Goal: Task Accomplishment & Management: Complete application form

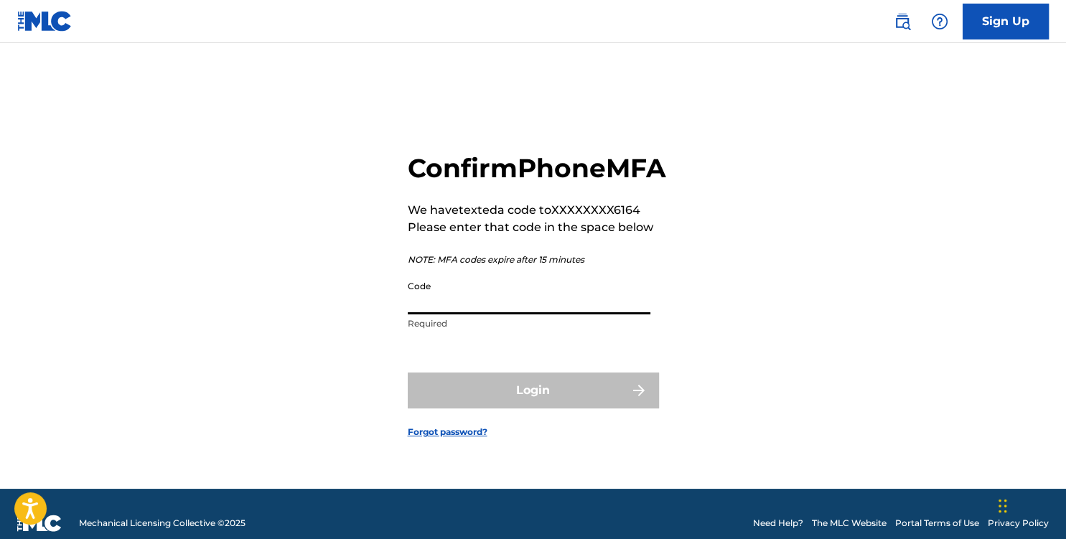
click at [464, 314] on input "Code" at bounding box center [529, 293] width 243 height 41
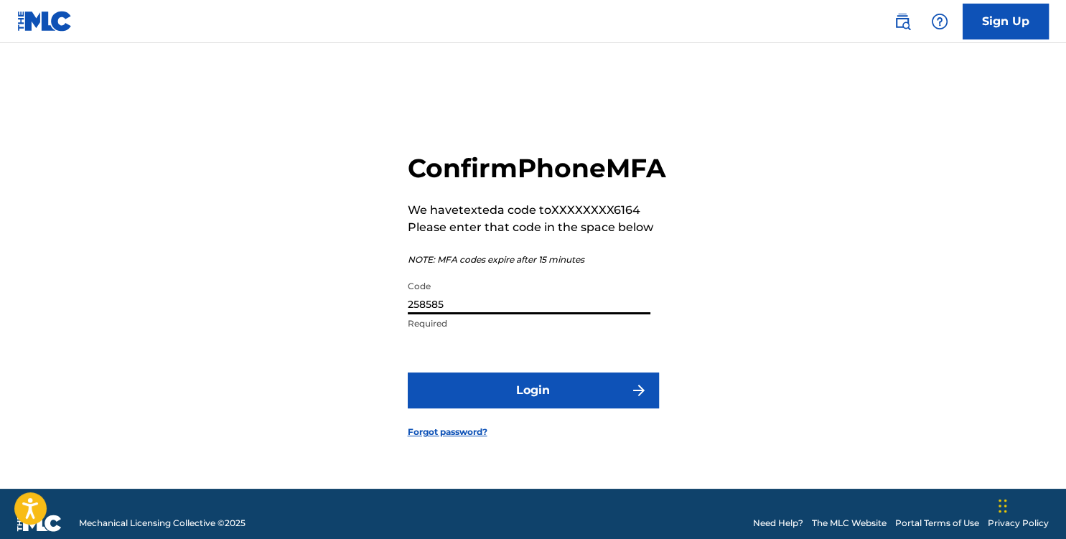
type input "258585"
click at [531, 403] on button "Login" at bounding box center [533, 390] width 251 height 36
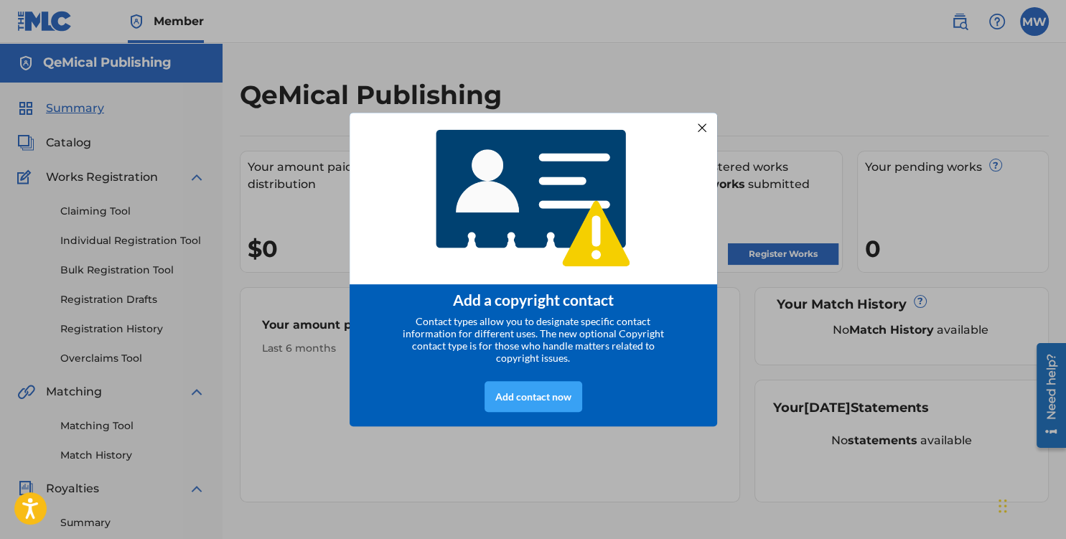
click at [529, 395] on div "Add contact now" at bounding box center [533, 396] width 98 height 31
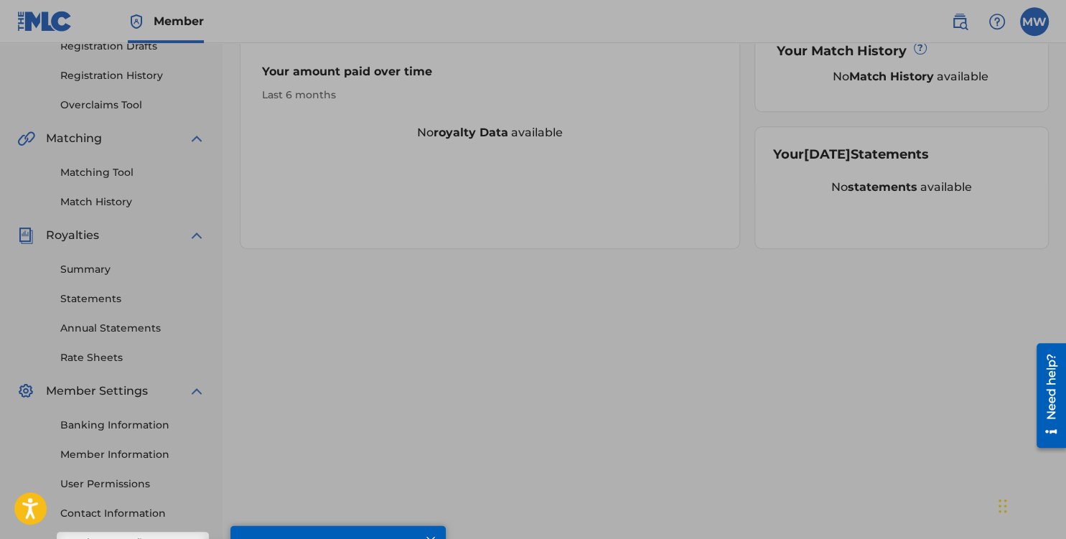
scroll to position [350, 0]
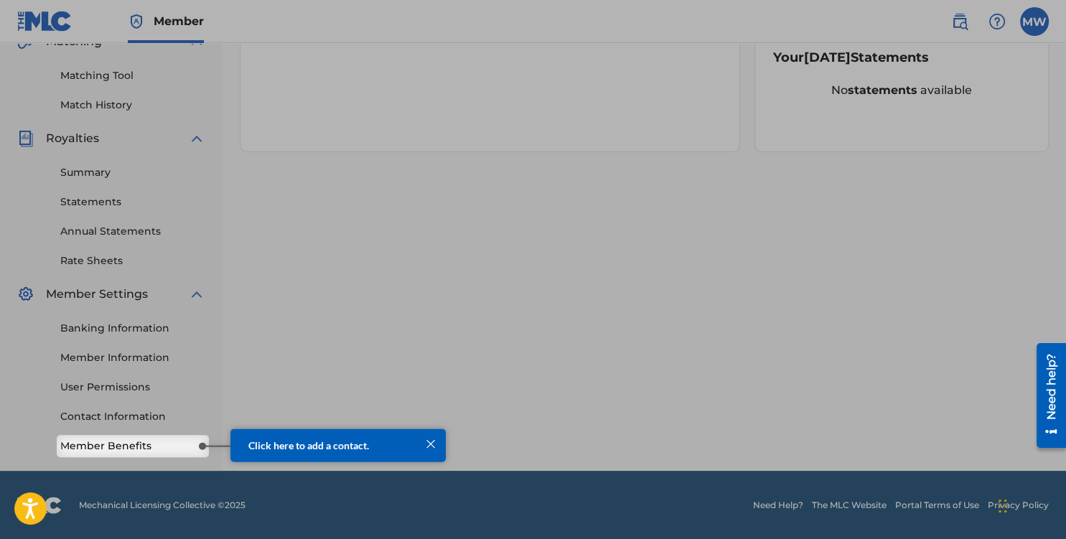
click at [126, 447] on link "Member Benefits" at bounding box center [132, 445] width 145 height 15
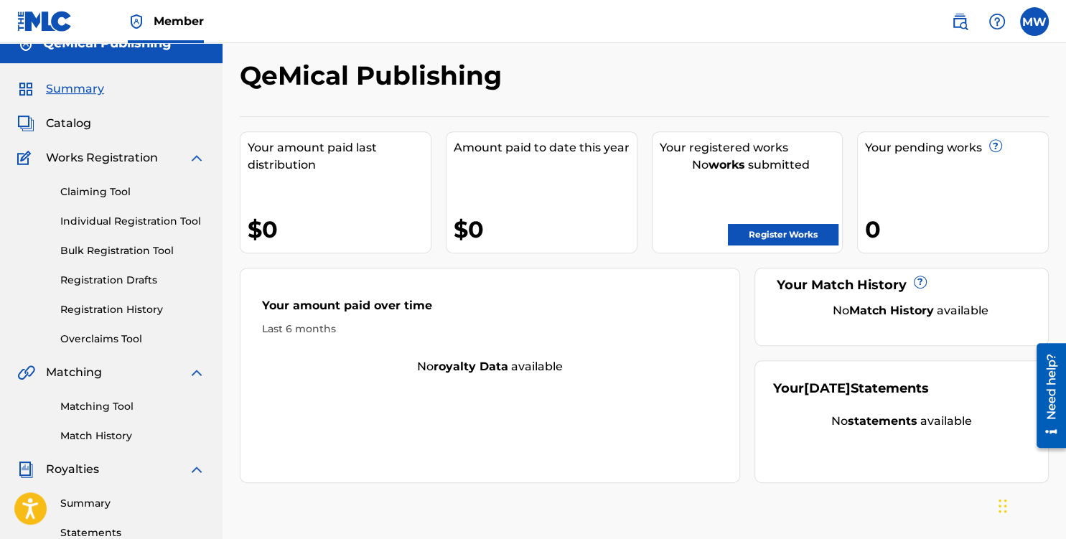
scroll to position [0, 0]
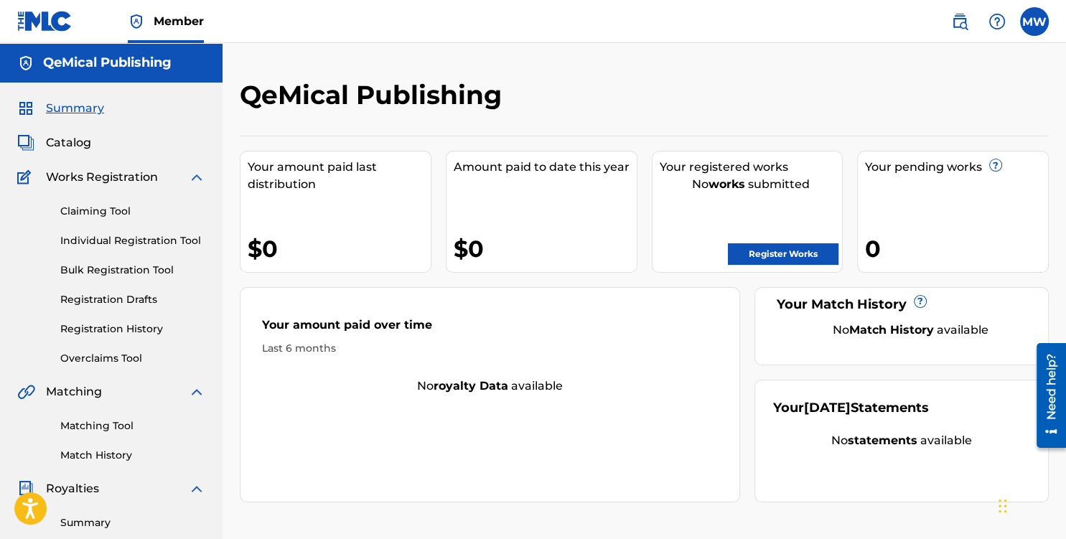
click at [783, 251] on link "Register Works" at bounding box center [783, 254] width 110 height 22
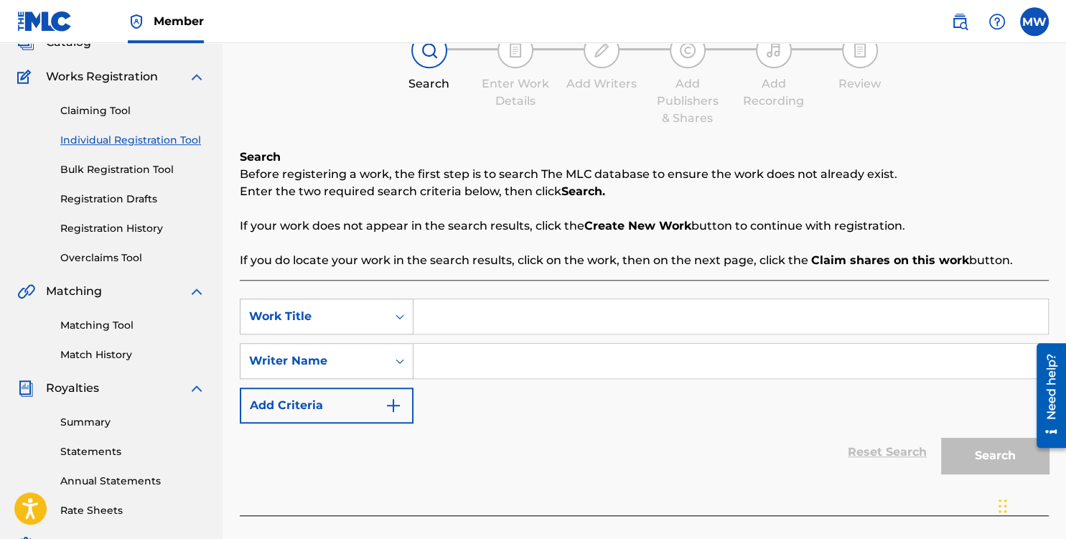
scroll to position [75, 0]
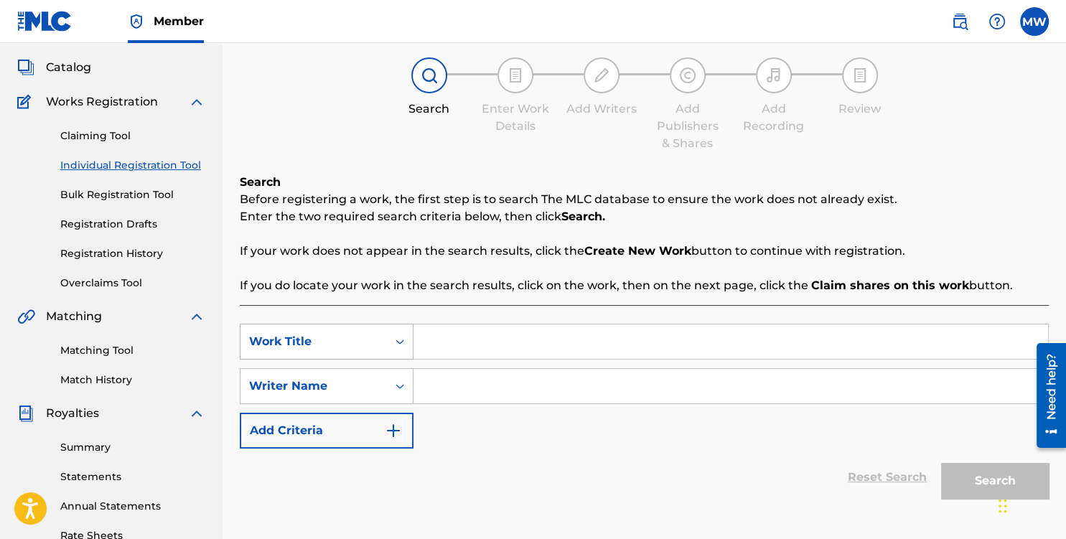
click at [395, 340] on div "Work Title" at bounding box center [327, 342] width 174 height 36
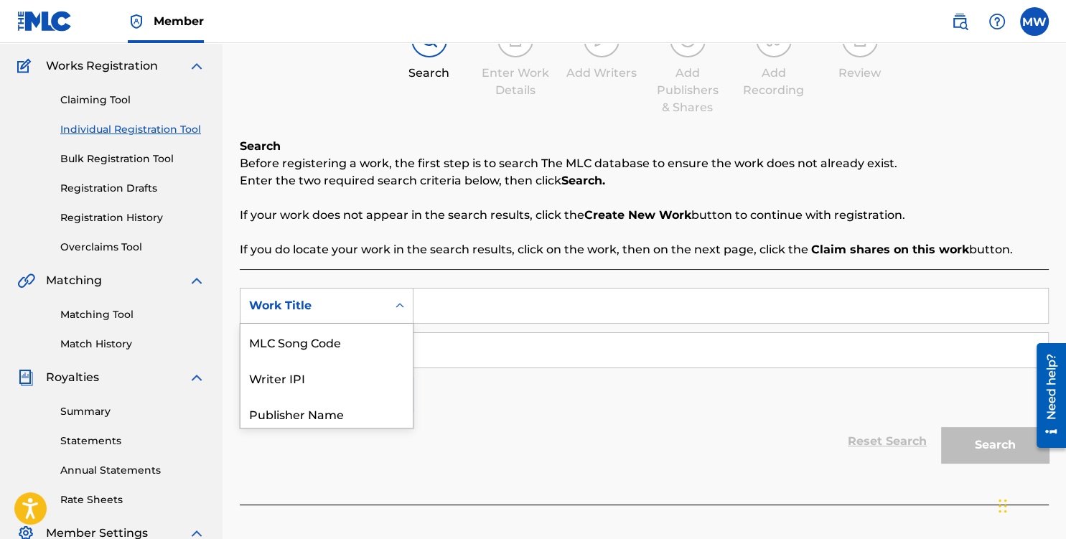
scroll to position [112, 0]
click at [517, 383] on div "SearchWithCriteria529c8fff-6aca-4ae1-af29-0625b69df632 7 results available. Use…" at bounding box center [644, 349] width 809 height 125
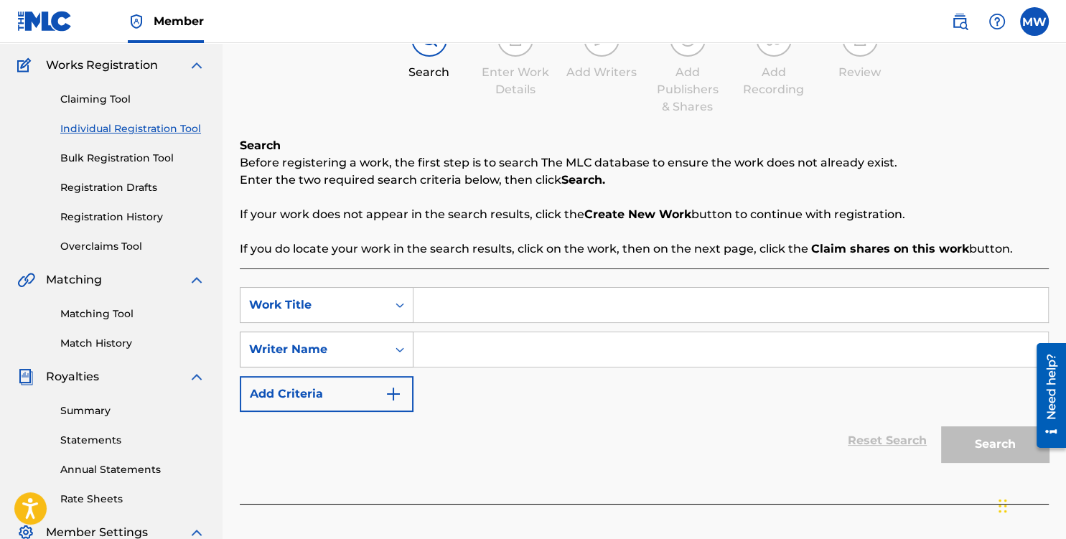
click at [392, 354] on div "Search Form" at bounding box center [400, 350] width 26 height 26
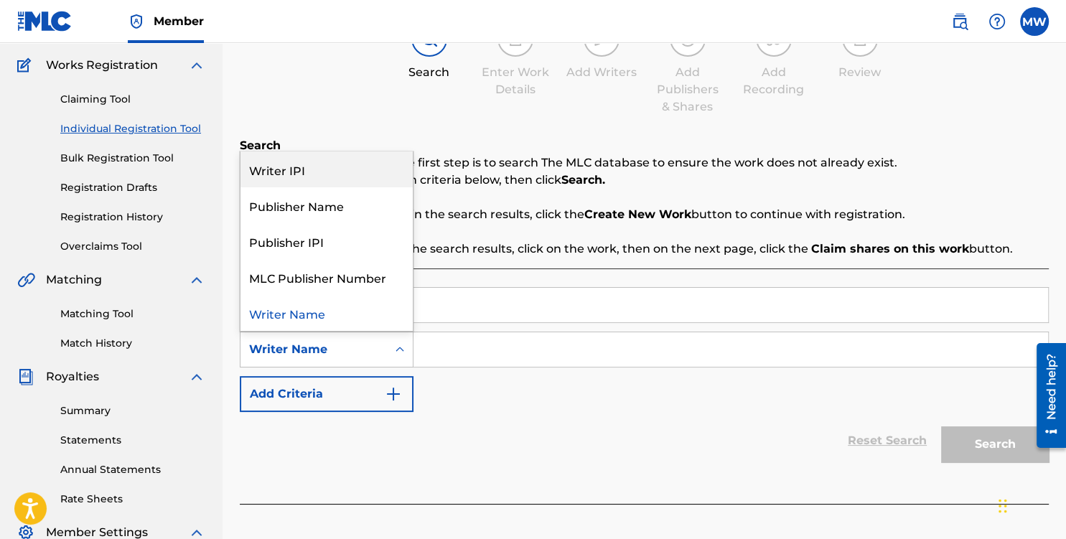
click at [307, 166] on div "Writer IPI" at bounding box center [326, 169] width 172 height 36
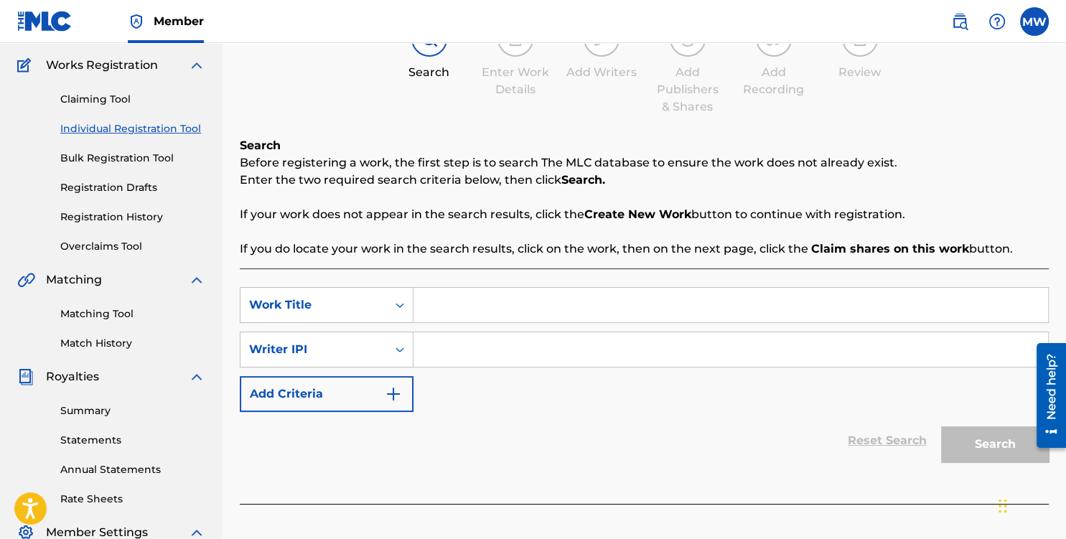
click at [442, 350] on input "Search Form" at bounding box center [730, 349] width 634 height 34
click at [386, 347] on div "Writer IPI" at bounding box center [313, 349] width 146 height 27
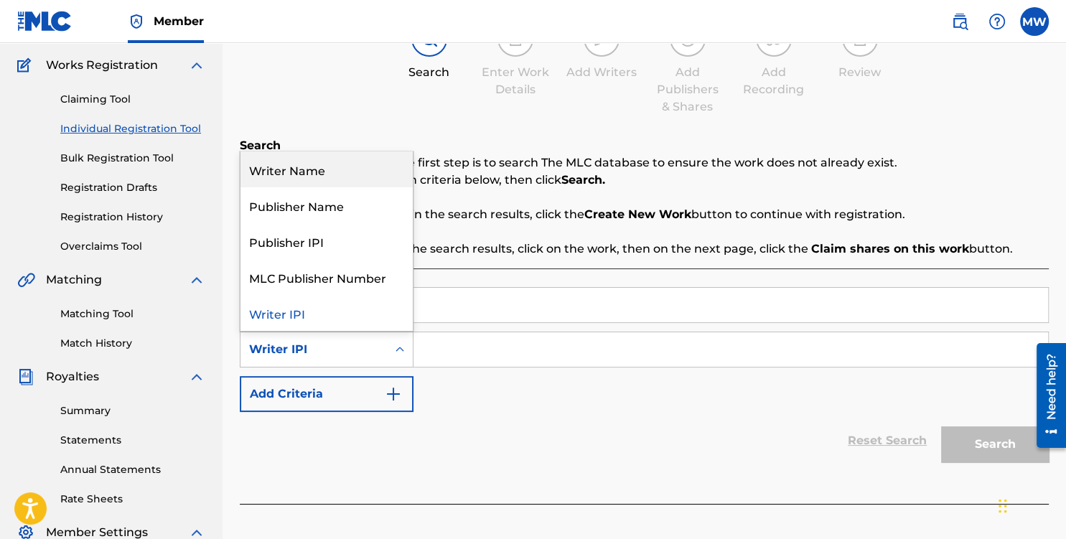
click at [315, 169] on div "Writer Name" at bounding box center [326, 169] width 172 height 36
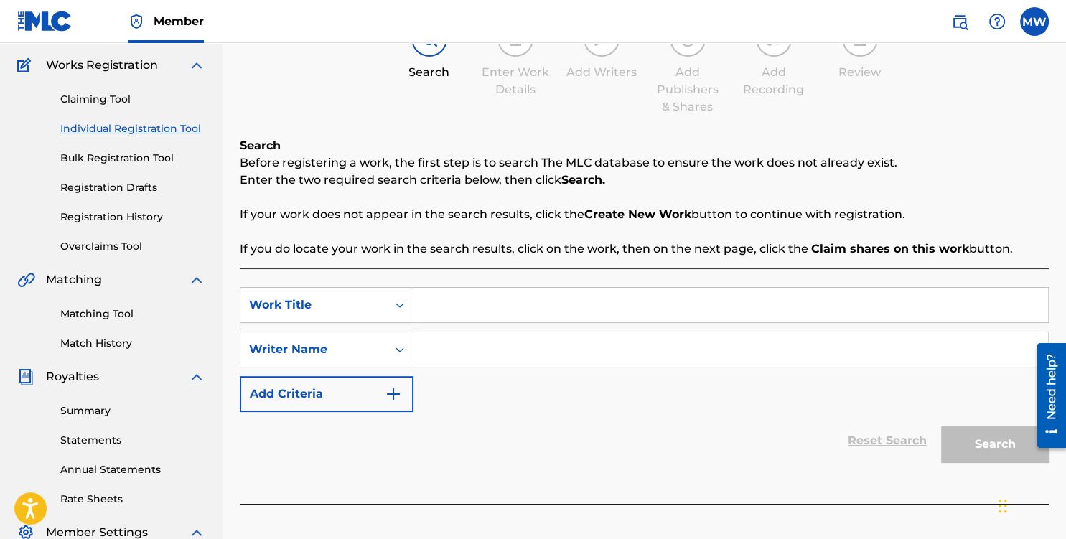
click at [399, 350] on icon "Search Form" at bounding box center [399, 349] width 14 height 14
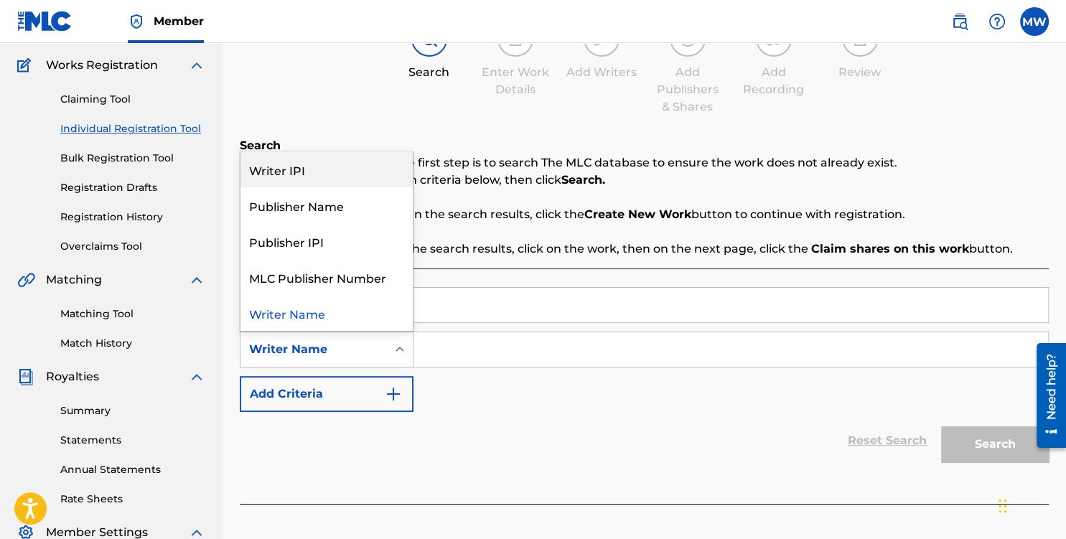
click at [312, 178] on div "Writer IPI" at bounding box center [326, 169] width 172 height 36
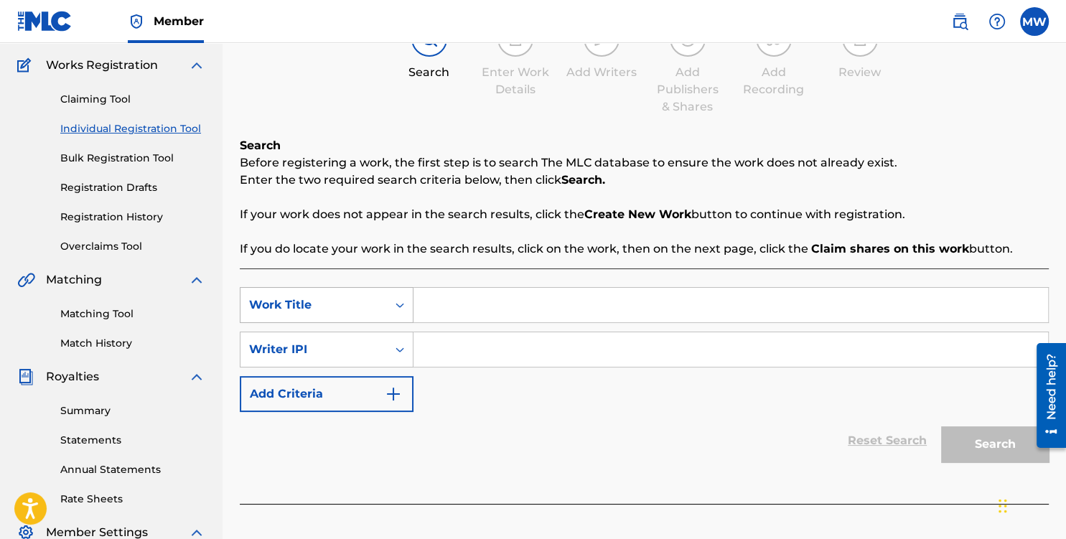
click at [396, 300] on icon "Search Form" at bounding box center [399, 305] width 14 height 14
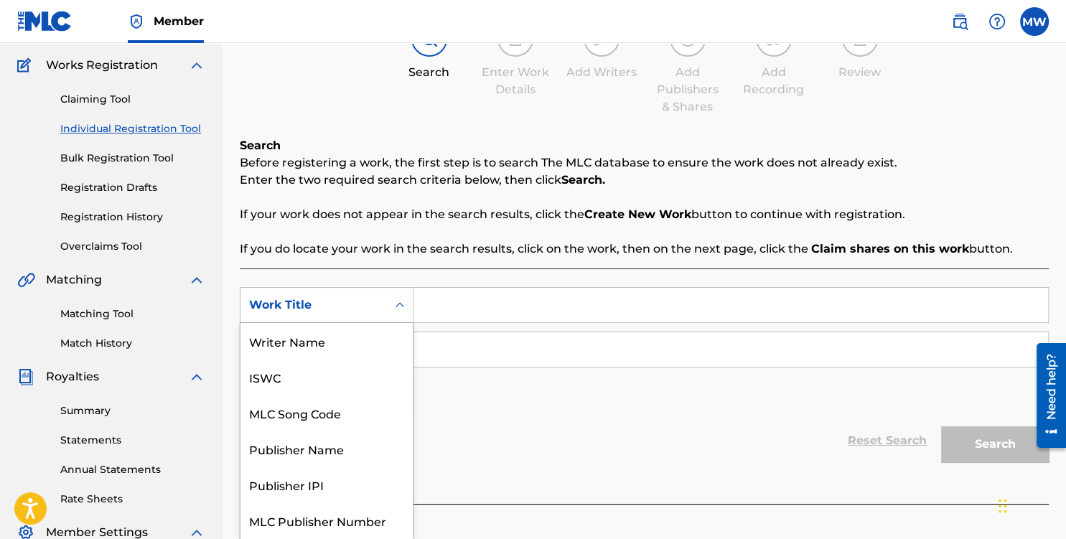
scroll to position [36, 0]
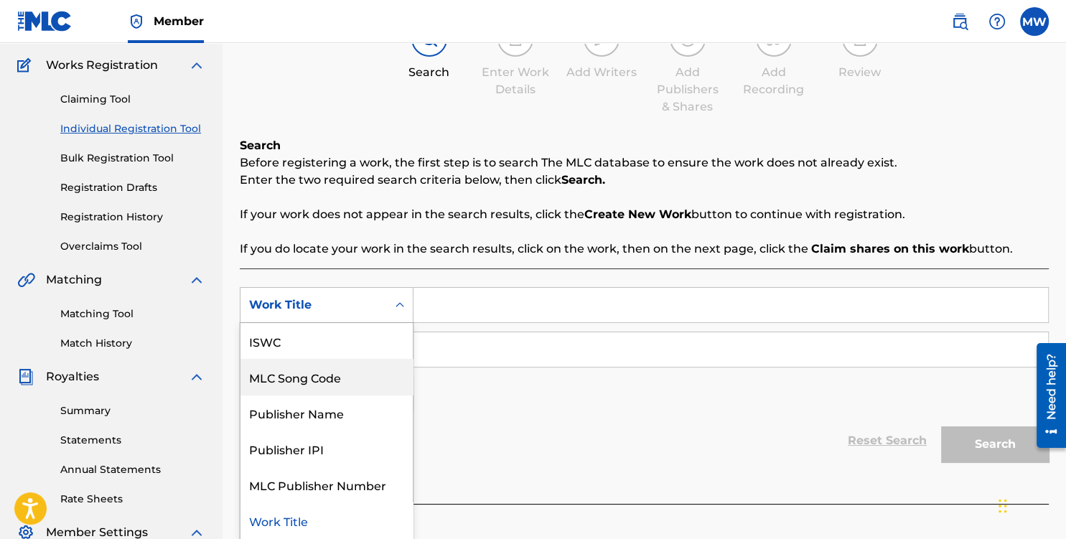
click at [300, 377] on div "MLC Song Code" at bounding box center [326, 377] width 172 height 36
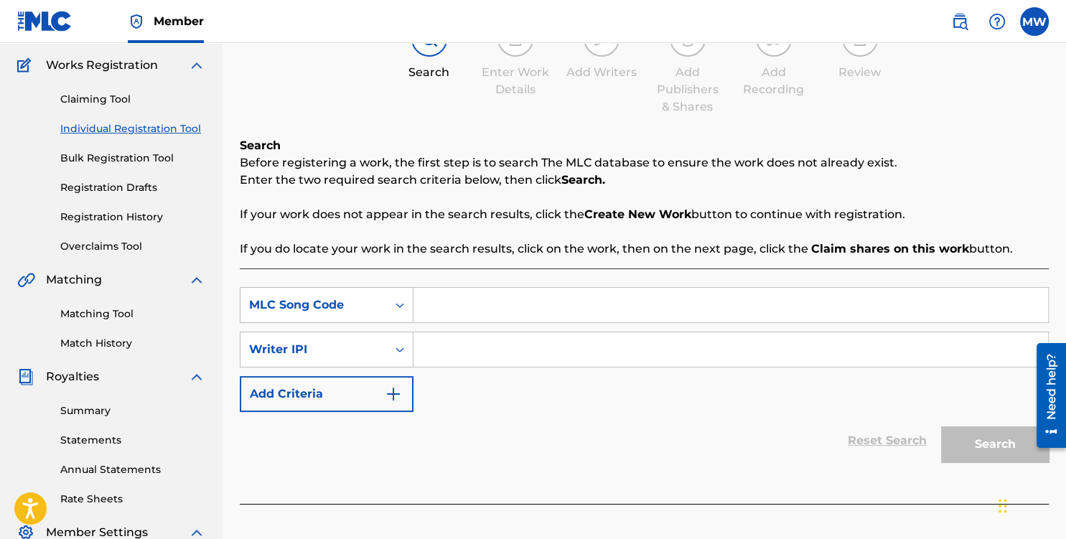
click at [467, 306] on input "Search Form" at bounding box center [730, 305] width 634 height 34
click at [401, 304] on icon "Search Form" at bounding box center [399, 305] width 9 height 5
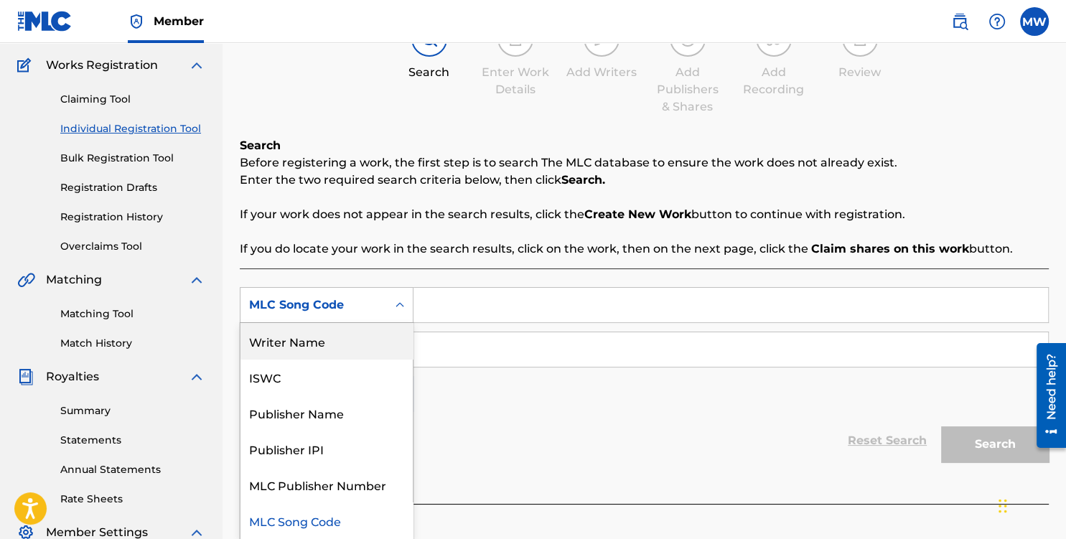
click at [352, 334] on div "Writer Name" at bounding box center [326, 341] width 172 height 36
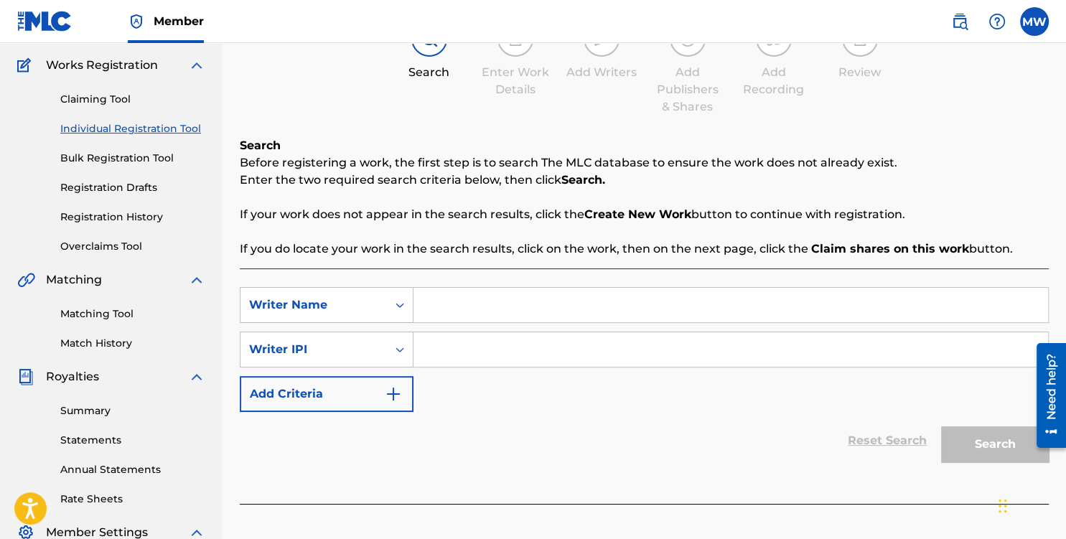
click at [445, 306] on input "Search Form" at bounding box center [730, 305] width 634 height 34
type input "[PERSON_NAME]"
click at [444, 353] on input "Search Form" at bounding box center [730, 349] width 634 height 34
paste input "795175498"
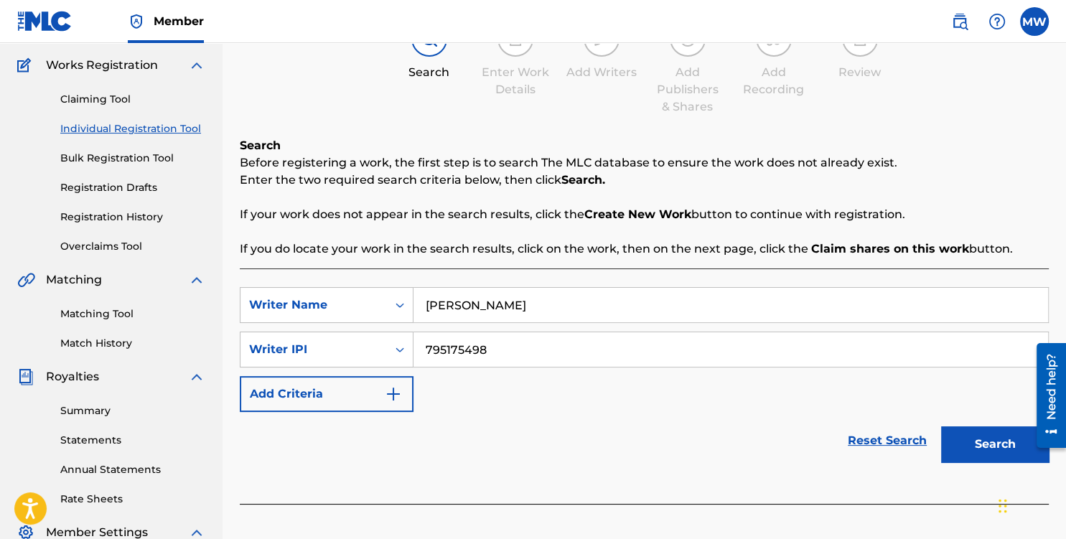
type input "795175498"
click at [986, 447] on button "Search" at bounding box center [995, 444] width 108 height 36
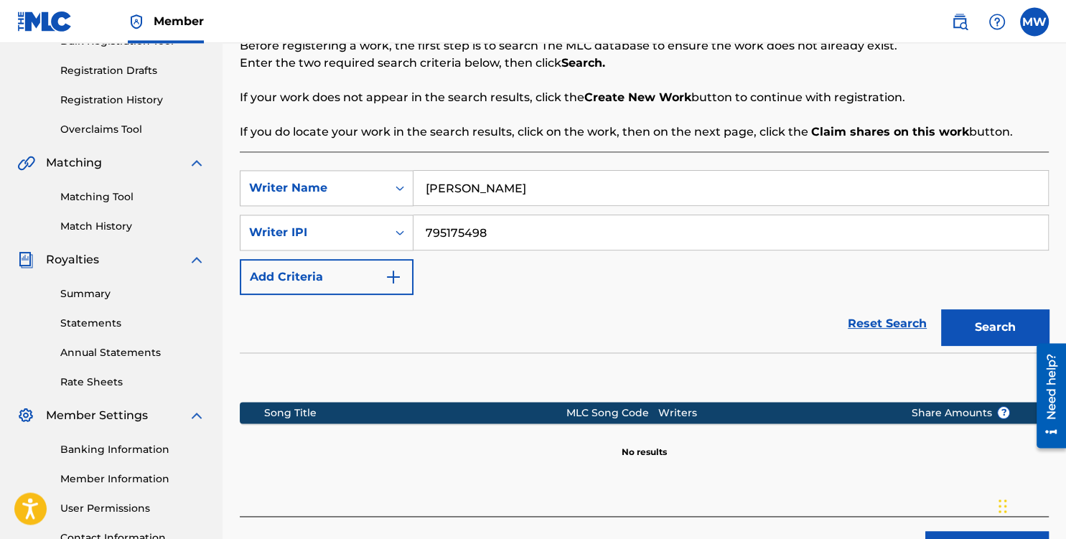
scroll to position [339, 0]
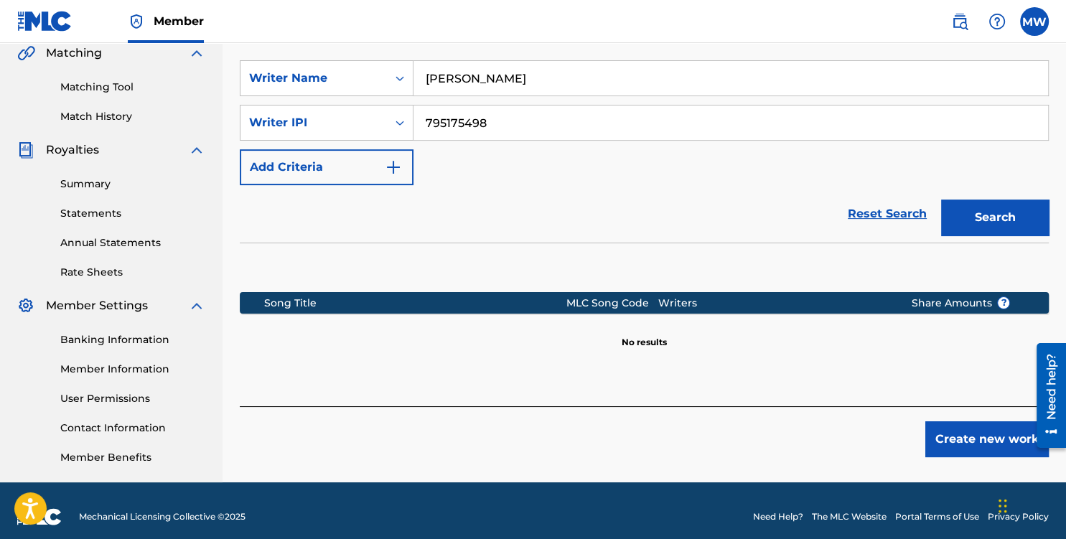
click at [471, 80] on input "[PERSON_NAME]" at bounding box center [730, 78] width 634 height 34
click at [972, 199] on div "Search" at bounding box center [990, 213] width 115 height 57
click at [974, 212] on button "Search" at bounding box center [995, 217] width 108 height 36
click at [481, 80] on input "[PERSON_NAME]" at bounding box center [730, 78] width 634 height 34
type input "[PERSON_NAME] [PERSON_NAME]"
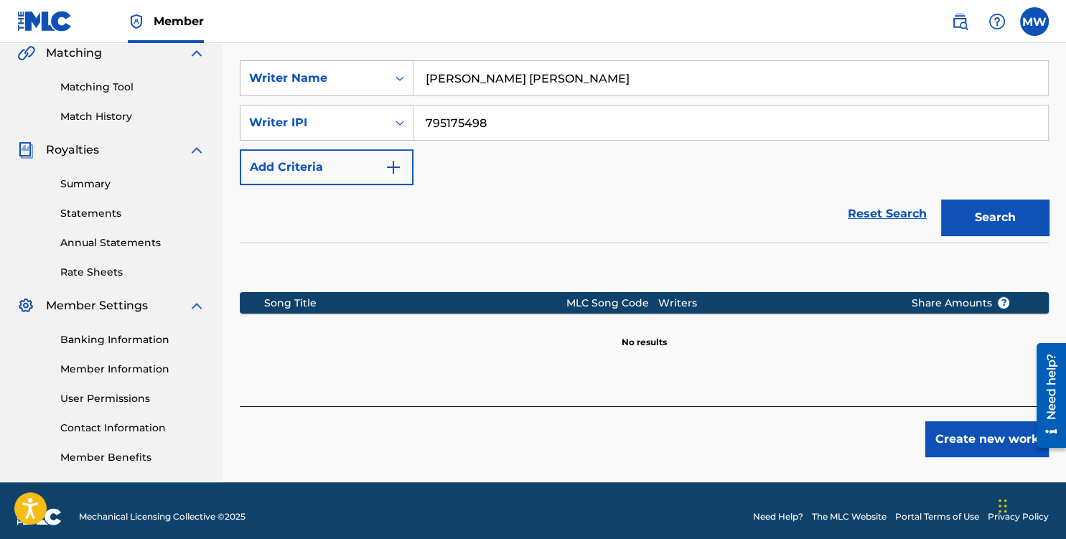
click at [963, 204] on button "Search" at bounding box center [995, 217] width 108 height 36
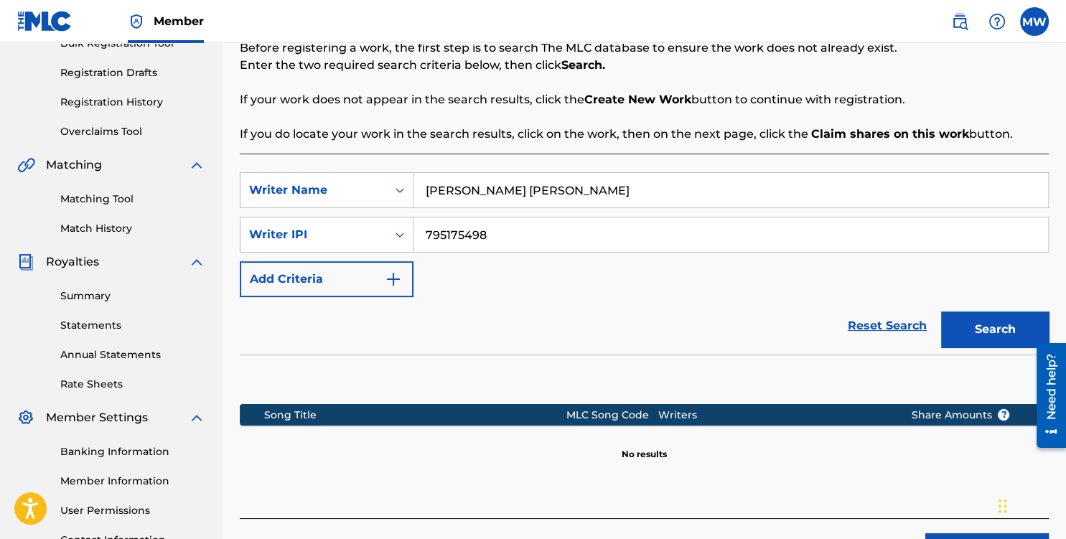
scroll to position [350, 0]
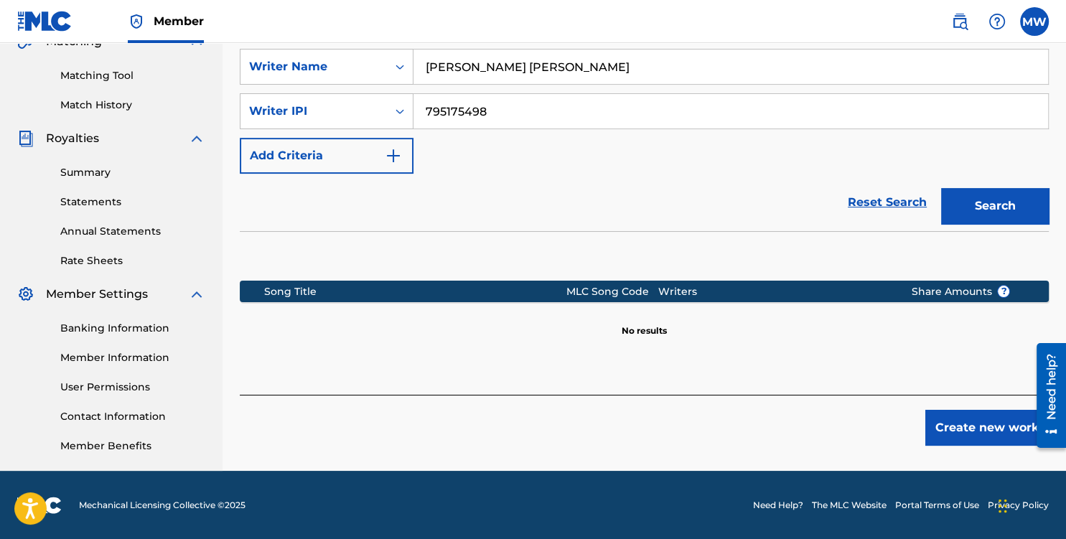
click at [967, 422] on button "Create new work" at bounding box center [986, 428] width 123 height 36
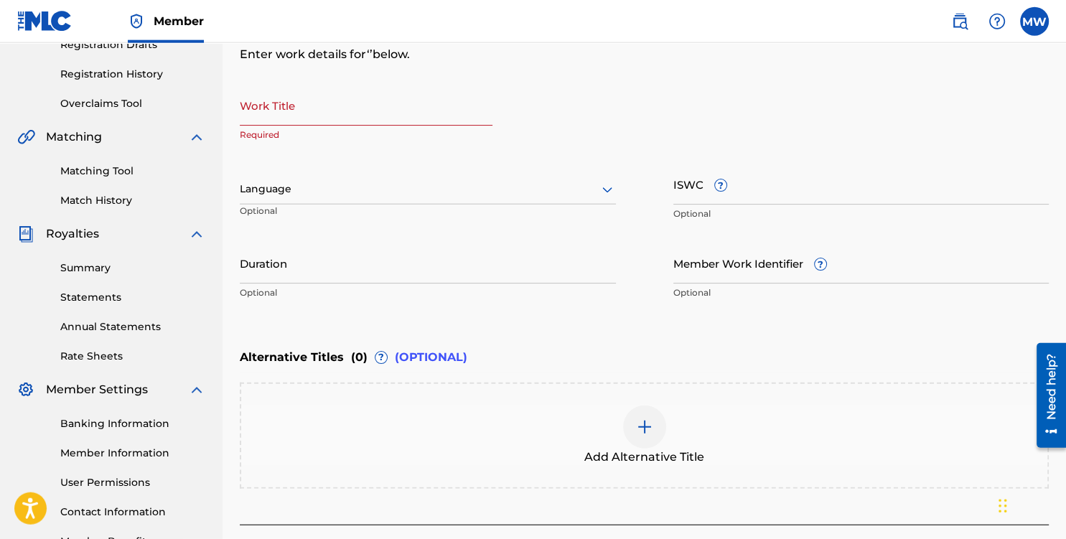
scroll to position [283, 0]
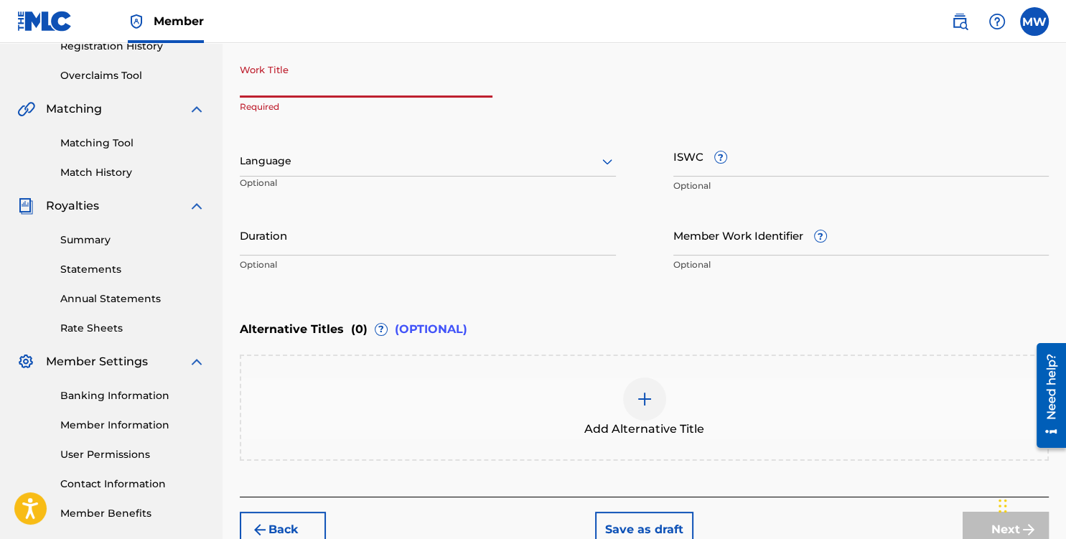
click at [291, 90] on input "Work Title" at bounding box center [366, 77] width 253 height 41
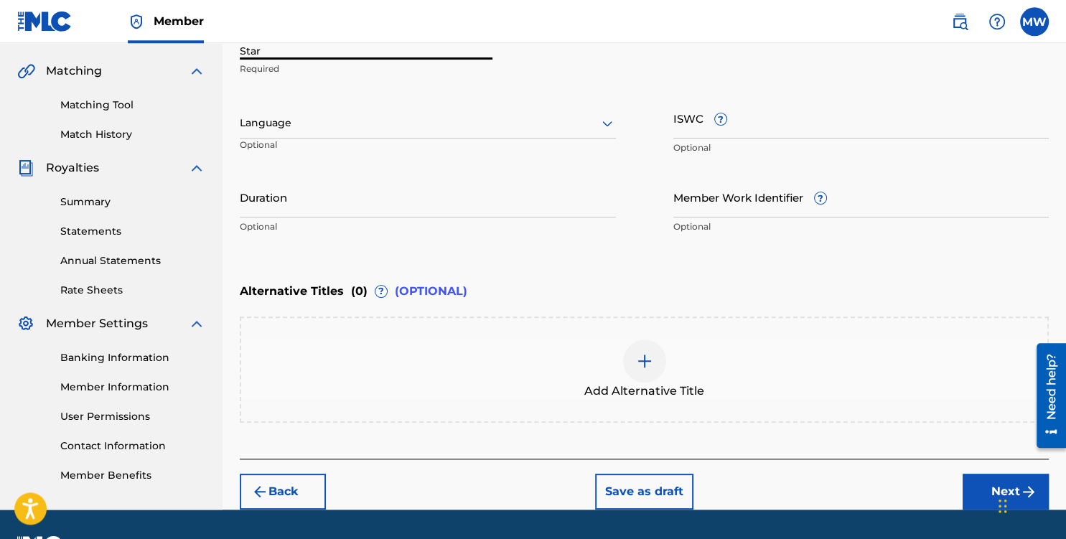
scroll to position [359, 0]
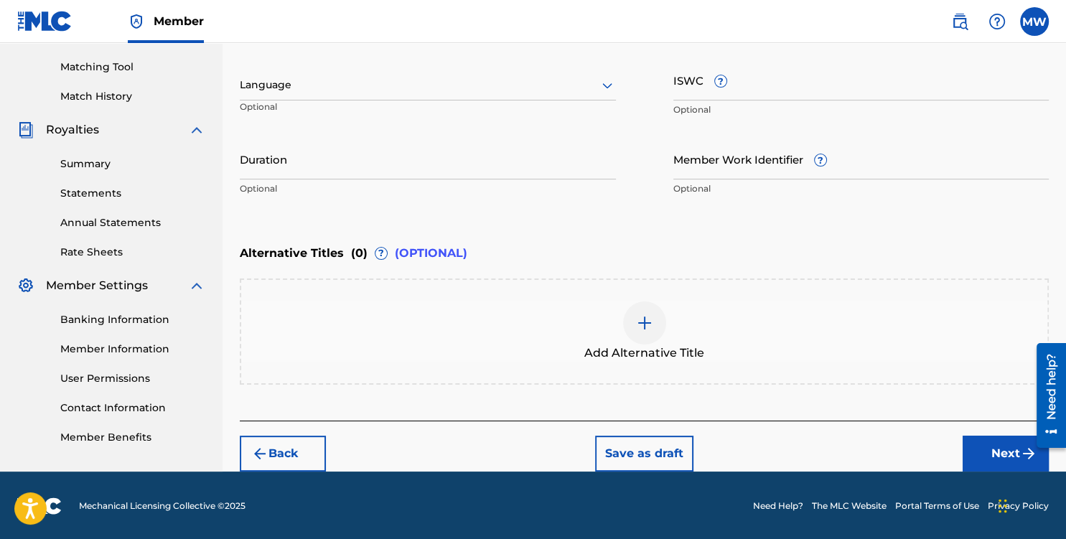
type input "Star"
click at [1013, 449] on button "Next" at bounding box center [1005, 454] width 86 height 36
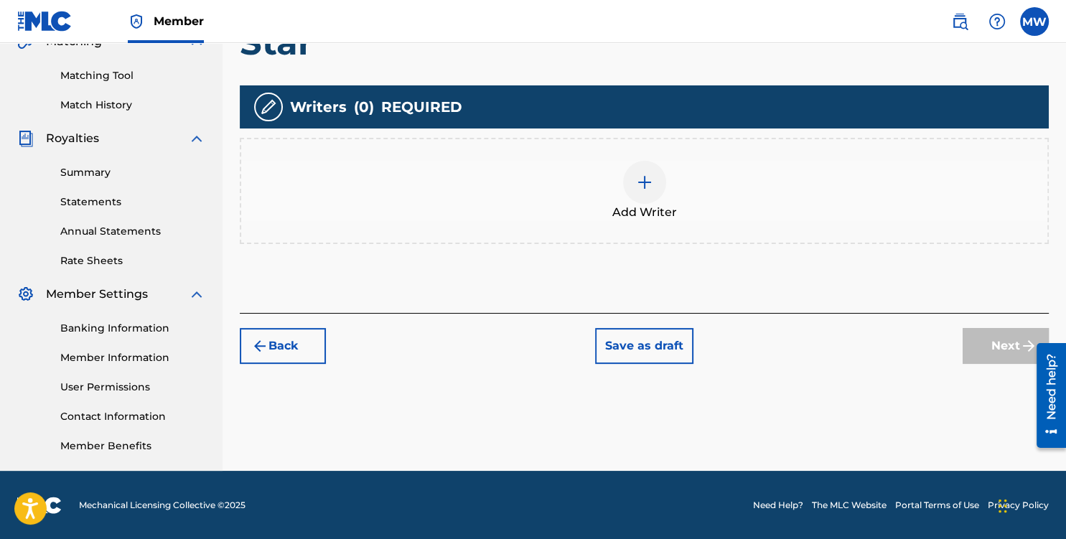
click at [640, 182] on img at bounding box center [644, 182] width 17 height 17
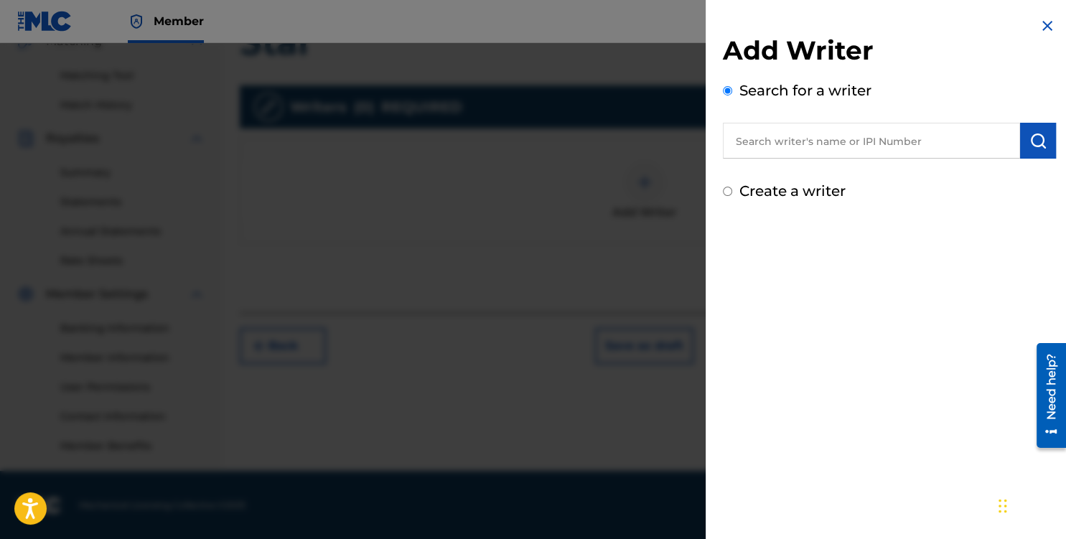
click at [768, 141] on input "text" at bounding box center [871, 141] width 297 height 36
paste input "795175498"
type input "795175498"
click at [1040, 140] on img "submit" at bounding box center [1037, 140] width 17 height 17
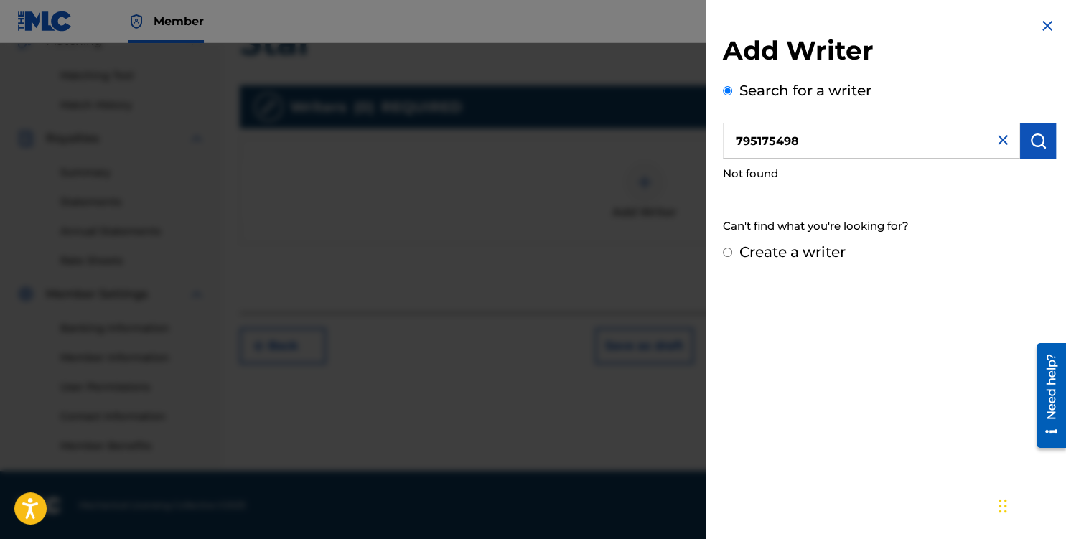
click at [735, 252] on div "Create a writer" at bounding box center [889, 252] width 333 height 22
click at [794, 252] on label "Create a writer" at bounding box center [792, 251] width 106 height 17
click at [732, 252] on input "Create a writer" at bounding box center [727, 252] width 9 height 9
radio input "false"
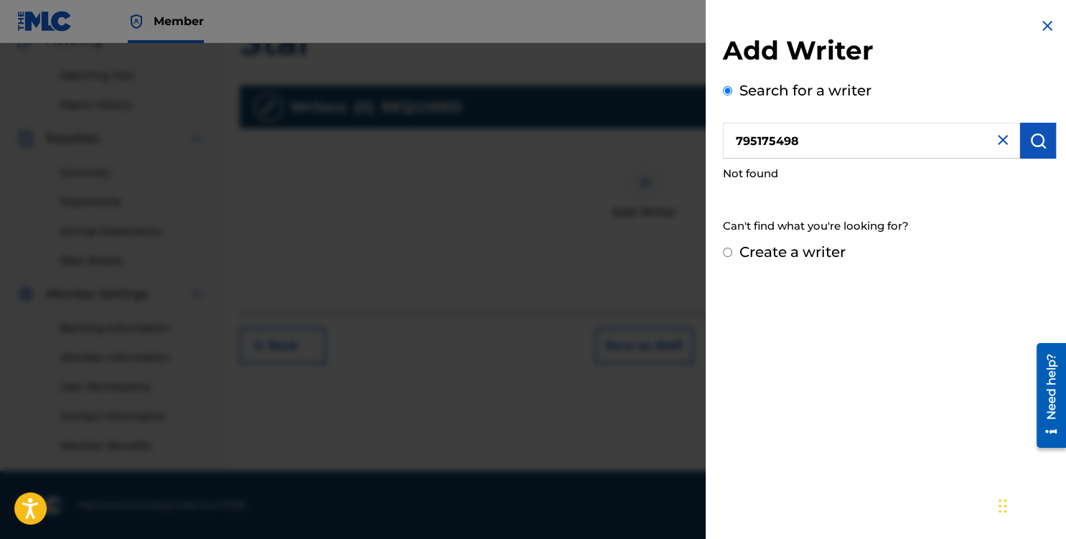
radio input "true"
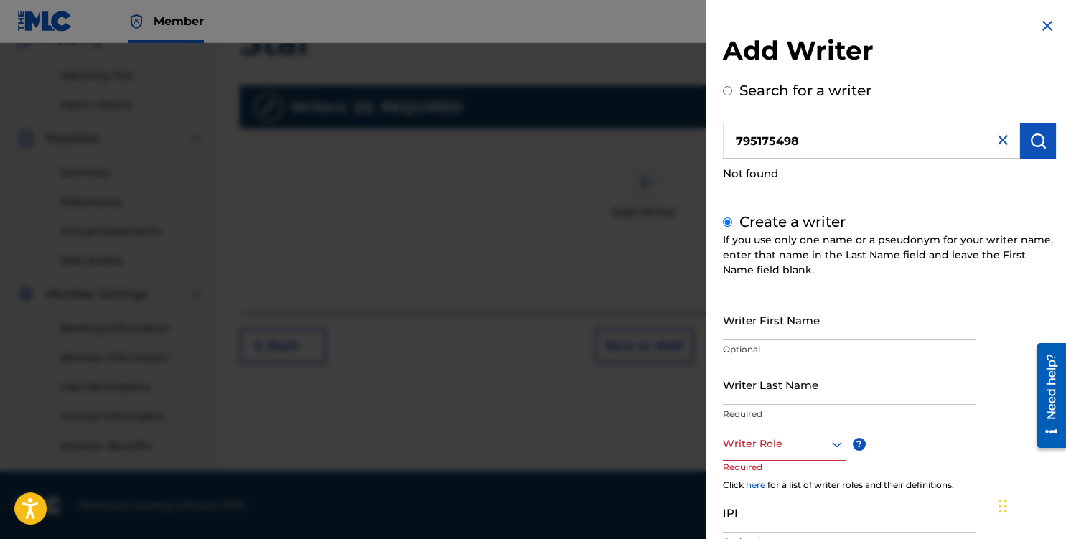
click at [776, 325] on input "Writer First Name" at bounding box center [849, 319] width 253 height 41
type input "[PERSON_NAME]"
click at [776, 390] on input "Writer Last Name" at bounding box center [849, 384] width 253 height 41
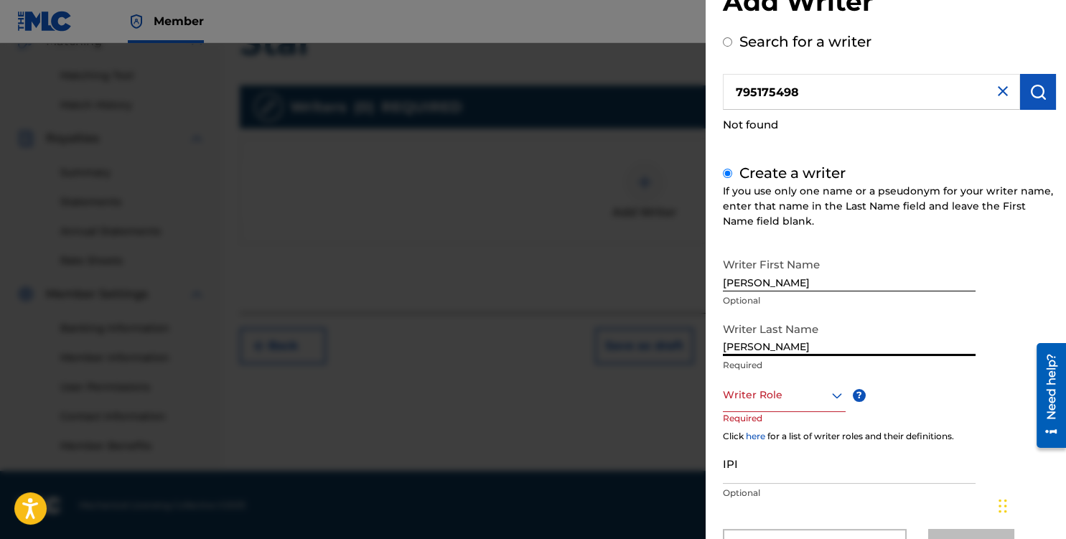
scroll to position [83, 0]
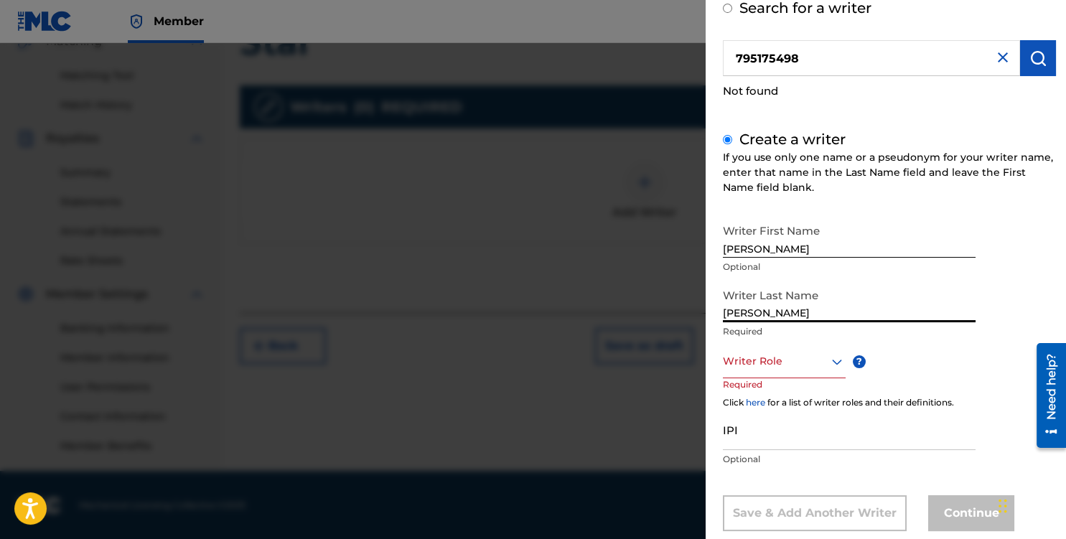
type input "[PERSON_NAME]"
click at [834, 367] on icon at bounding box center [836, 361] width 17 height 17
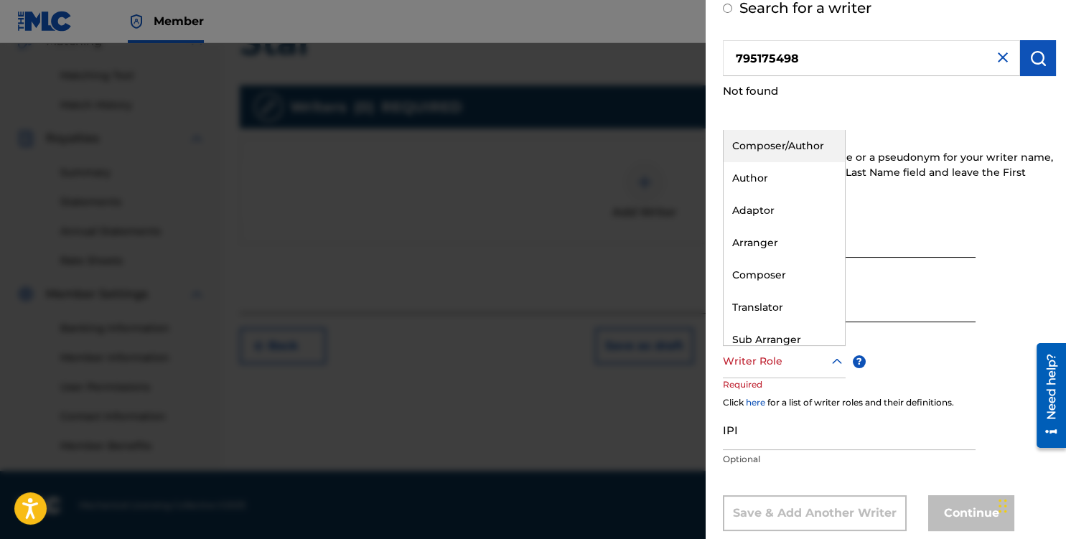
click at [786, 151] on div "Composer/Author" at bounding box center [783, 146] width 121 height 32
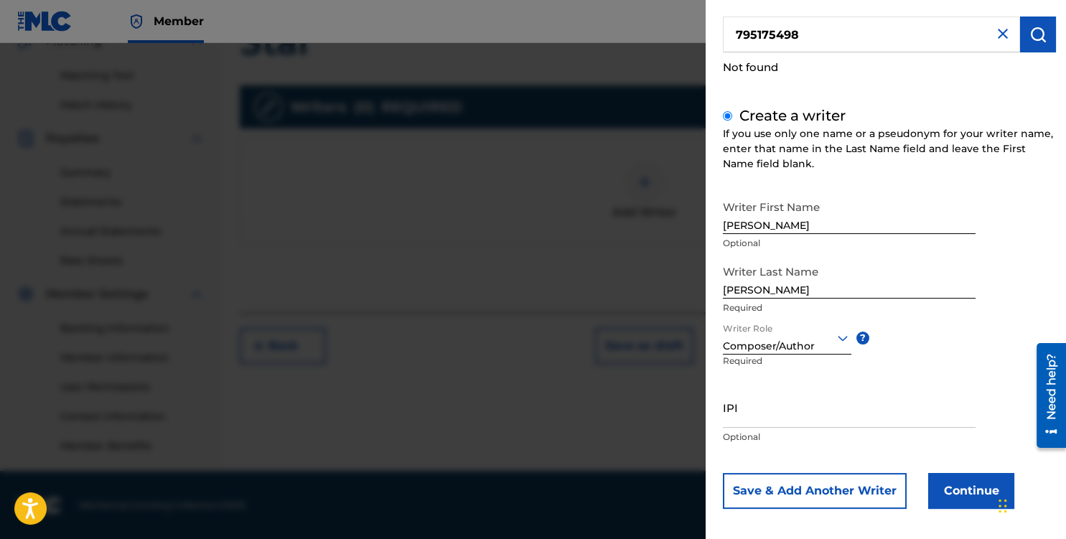
scroll to position [114, 0]
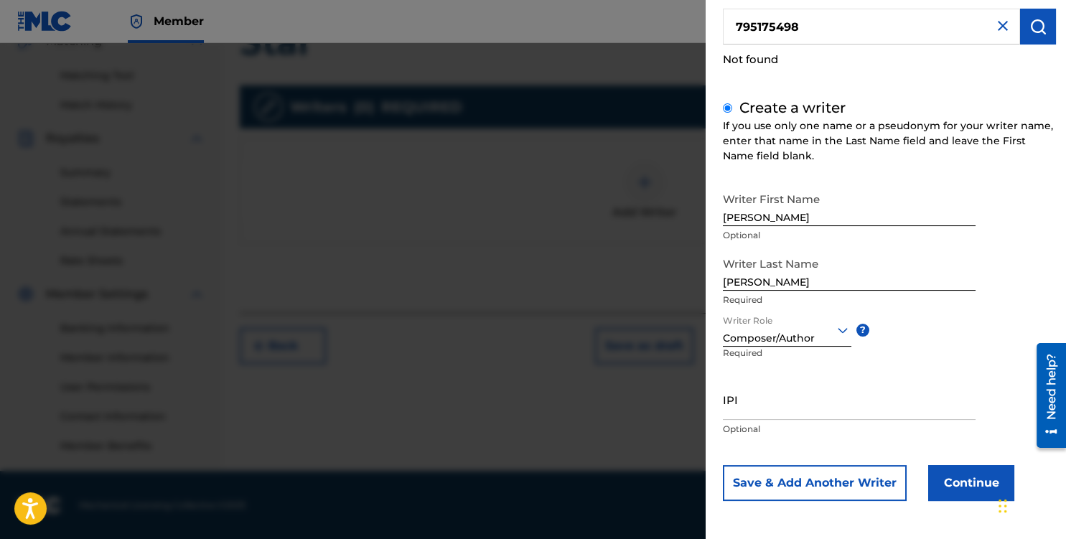
click at [756, 405] on input "IPI" at bounding box center [849, 399] width 253 height 41
paste input "795175498"
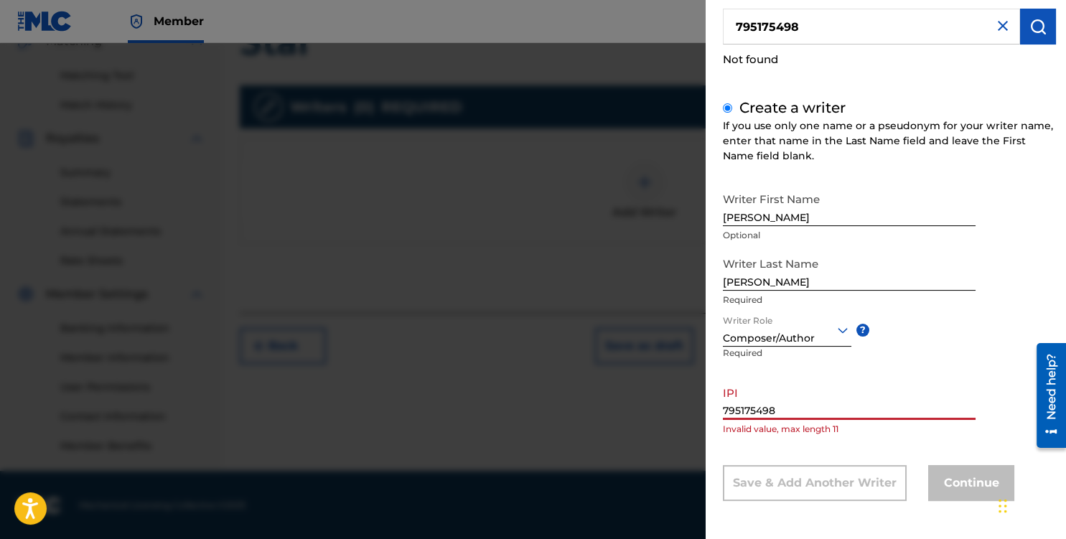
click at [796, 410] on input "795175498" at bounding box center [849, 399] width 253 height 41
click at [727, 408] on input "795175498" at bounding box center [849, 399] width 253 height 41
click at [726, 413] on input "795175498" at bounding box center [849, 399] width 253 height 41
click at [721, 412] on div "Add Writer Search for a writer 795175498 Not found Create a writer If you use o…" at bounding box center [888, 213] width 367 height 654
click at [724, 409] on input "795175498" at bounding box center [849, 399] width 253 height 41
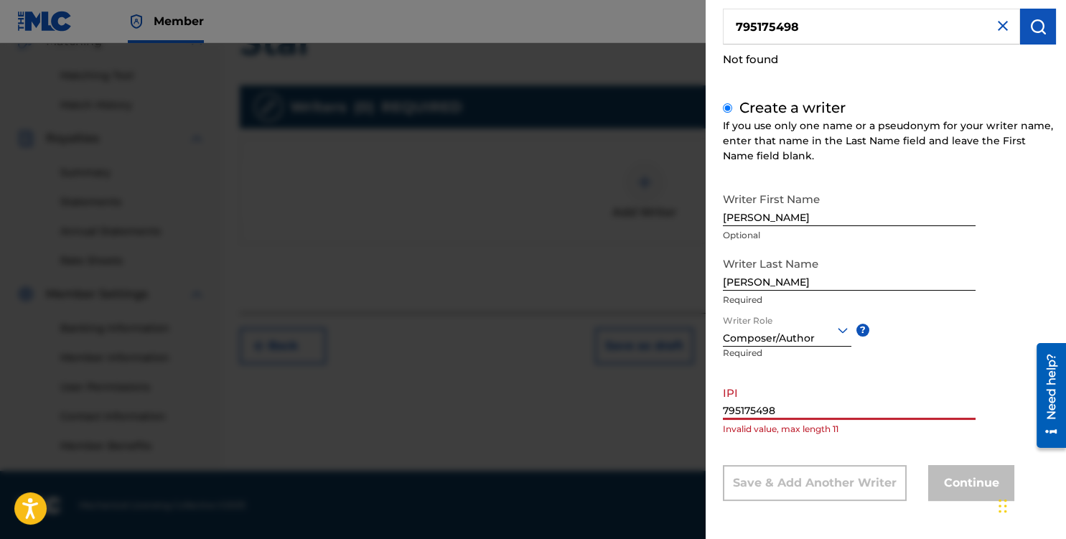
click at [781, 413] on input "795175498" at bounding box center [849, 399] width 253 height 41
click at [798, 413] on input "795175498" at bounding box center [849, 399] width 253 height 41
type input "795175498"
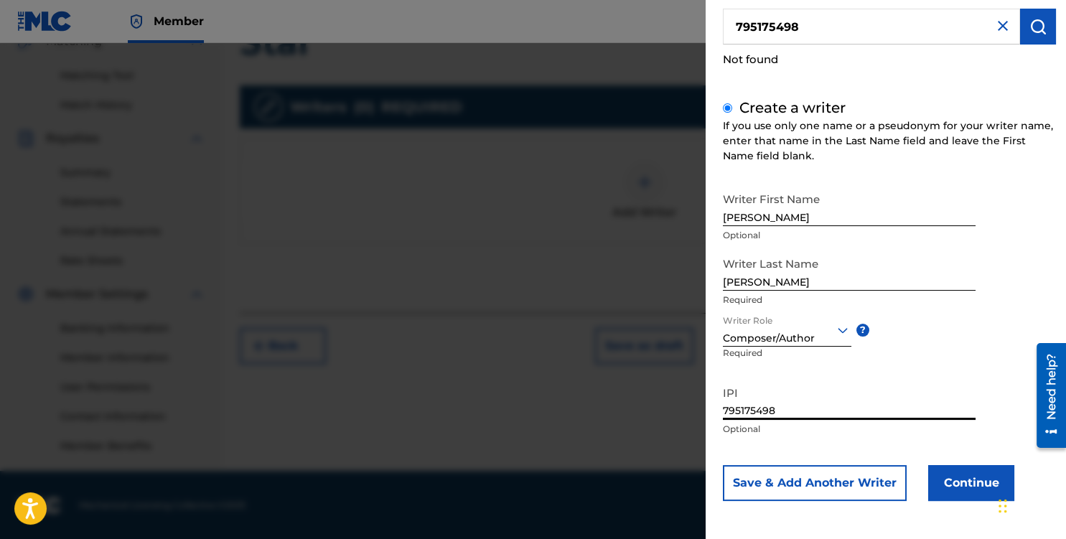
click at [968, 484] on button "Continue" at bounding box center [971, 483] width 86 height 36
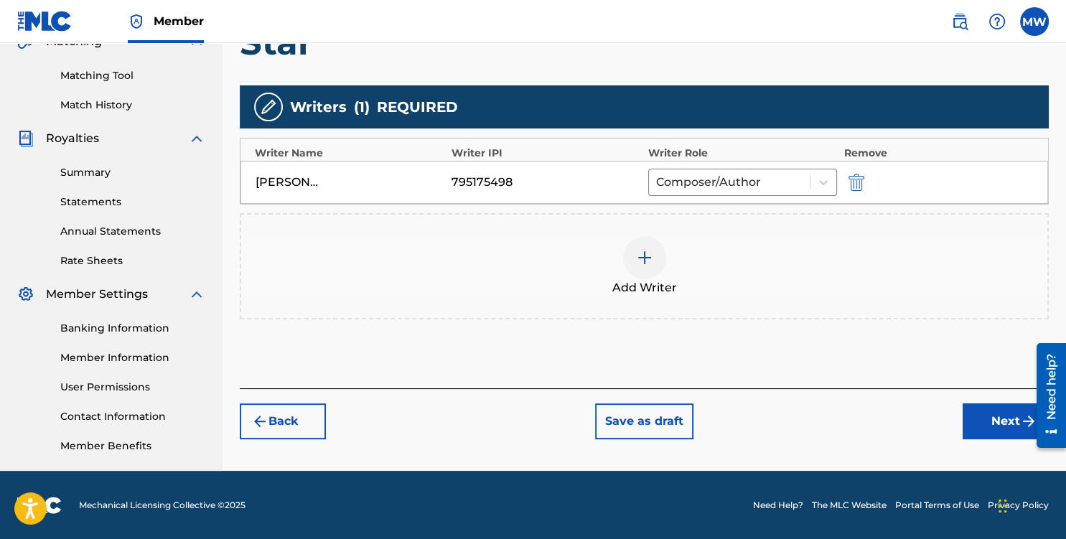
click at [988, 418] on button "Next" at bounding box center [1005, 421] width 86 height 36
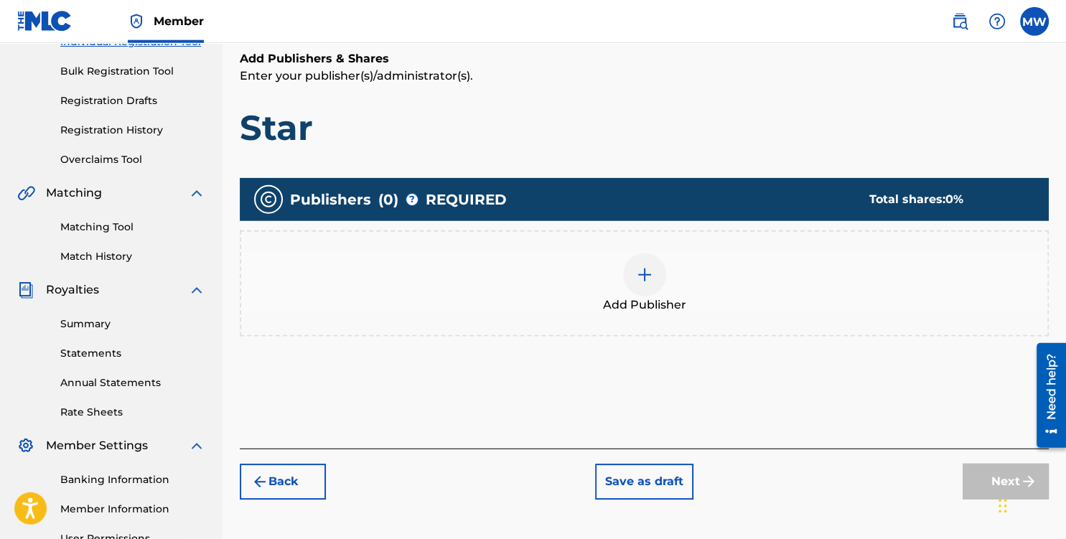
scroll to position [216, 0]
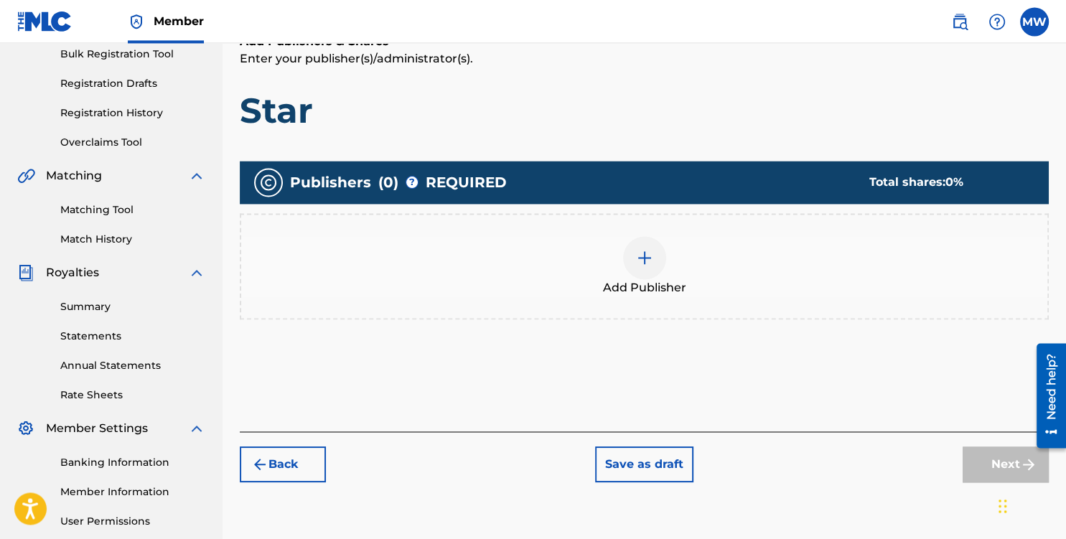
click at [654, 253] on div at bounding box center [644, 257] width 43 height 43
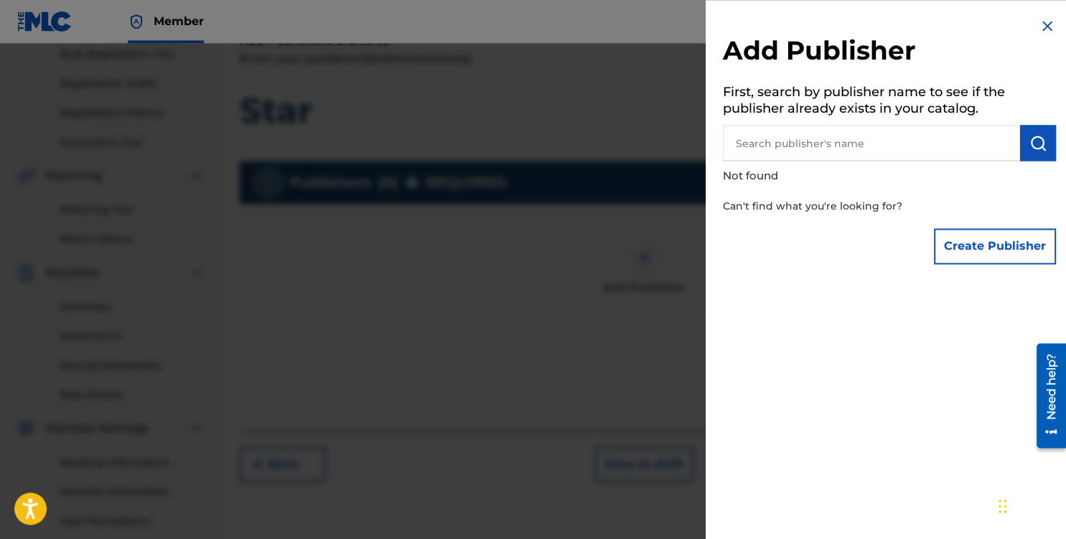
click at [850, 138] on input "text" at bounding box center [871, 143] width 297 height 36
type input "Songtrust"
click at [1043, 141] on img "submit" at bounding box center [1037, 142] width 17 height 17
click at [982, 242] on button "Create Publisher" at bounding box center [994, 246] width 122 height 36
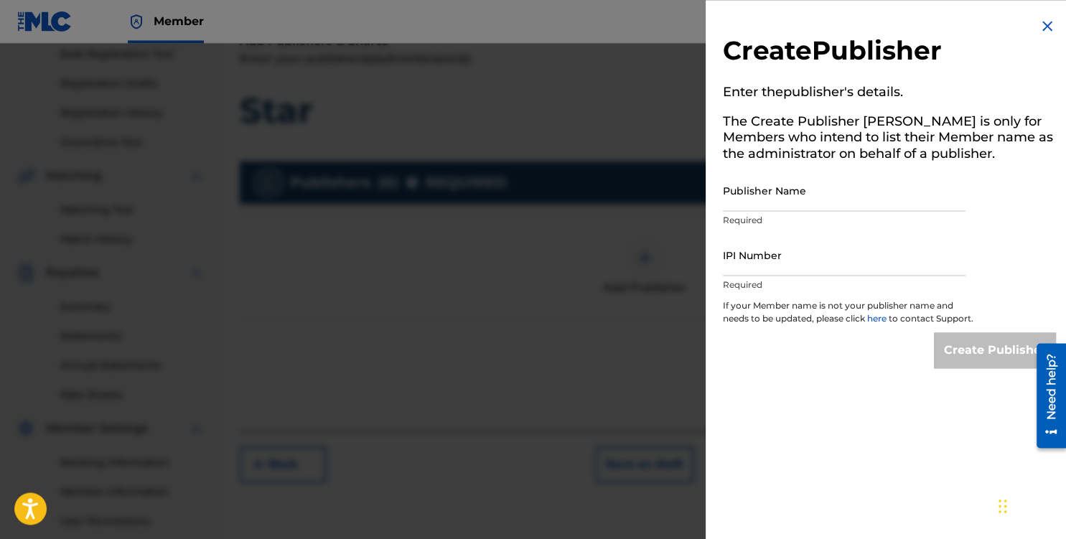
click at [773, 199] on input "Publisher Name" at bounding box center [844, 190] width 243 height 41
type input "[PERSON_NAME]"
click at [743, 265] on input "IPI Number" at bounding box center [844, 255] width 243 height 41
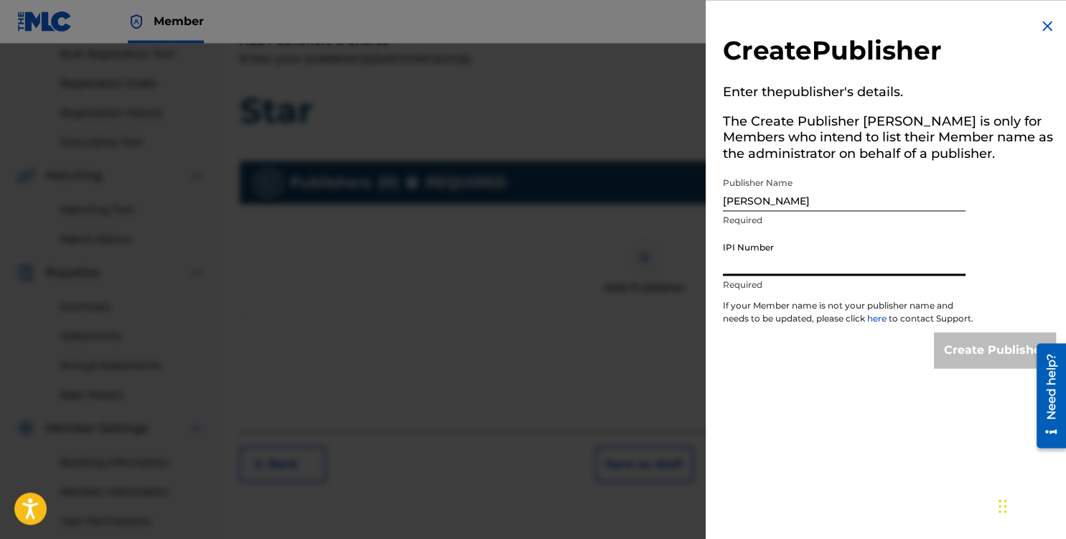
paste input "795175498"
click at [802, 262] on input "795175498" at bounding box center [844, 255] width 243 height 41
type input "795175498"
click at [992, 364] on input "Create Publisher" at bounding box center [994, 350] width 122 height 36
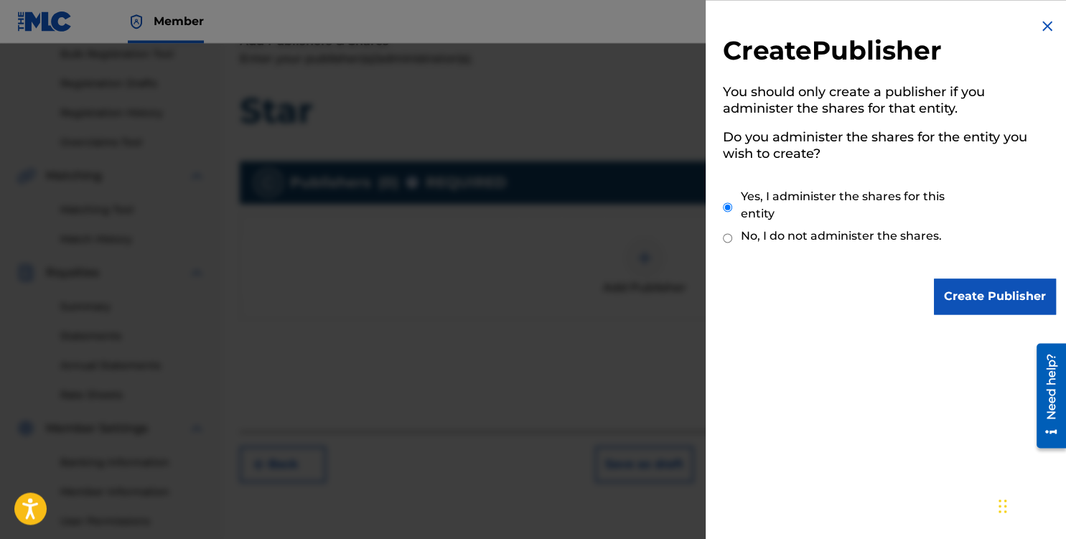
click at [980, 293] on input "Create Publisher" at bounding box center [994, 296] width 122 height 36
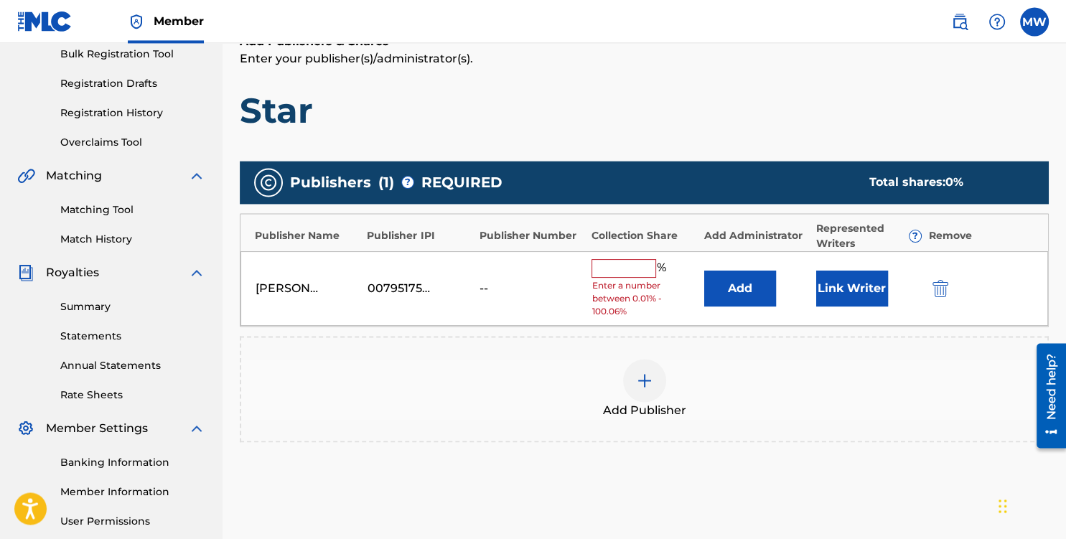
click at [621, 271] on input "text" at bounding box center [623, 268] width 65 height 19
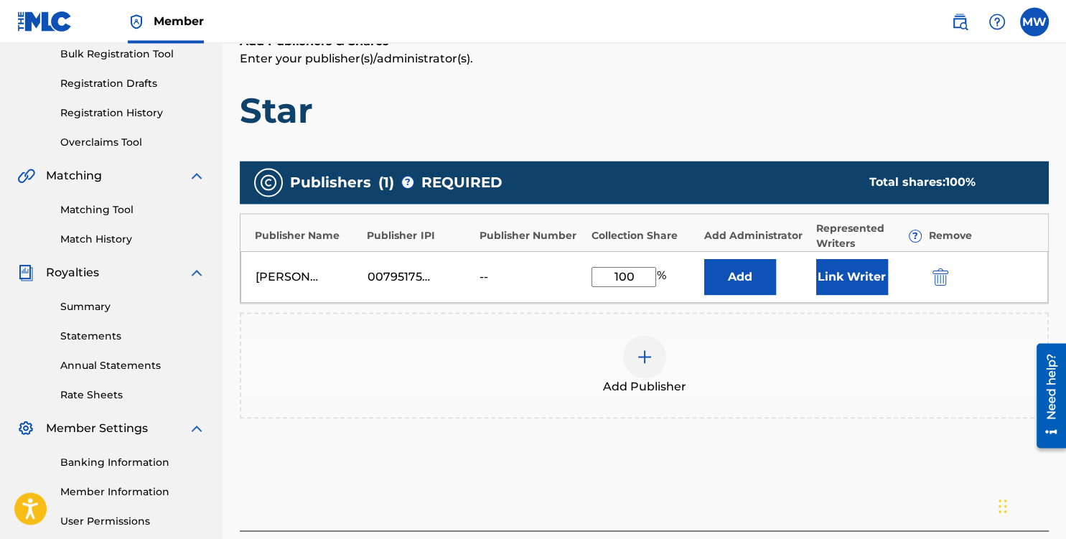
type input "100"
click at [743, 273] on button "Add" at bounding box center [740, 277] width 72 height 36
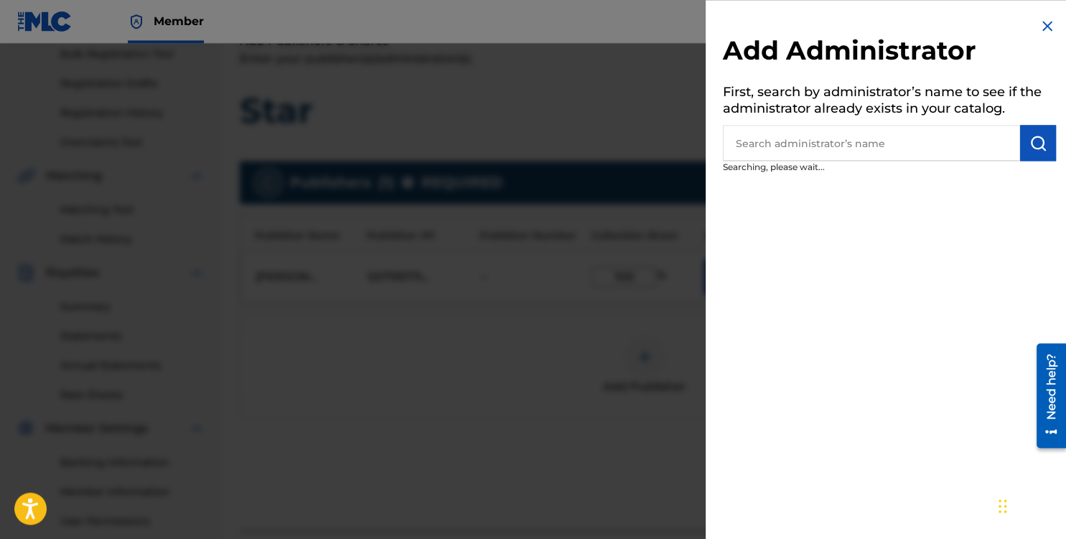
click at [804, 141] on input "text" at bounding box center [871, 143] width 297 height 36
type input "[PERSON_NAME]"
click at [1045, 137] on img "submit" at bounding box center [1037, 142] width 17 height 17
click at [1031, 141] on img "submit" at bounding box center [1037, 142] width 17 height 17
click at [1045, 24] on img at bounding box center [1046, 25] width 17 height 17
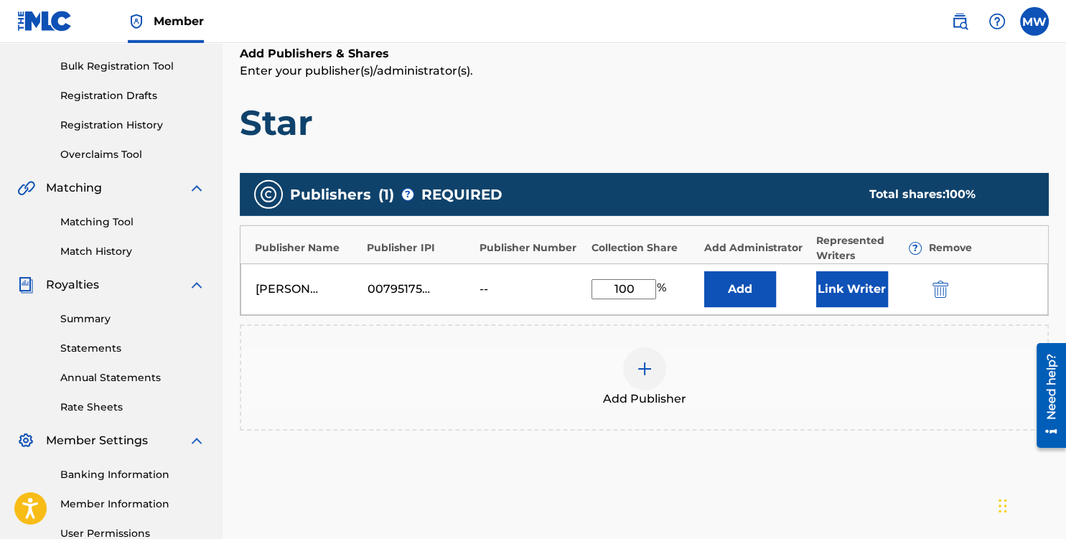
scroll to position [199, 0]
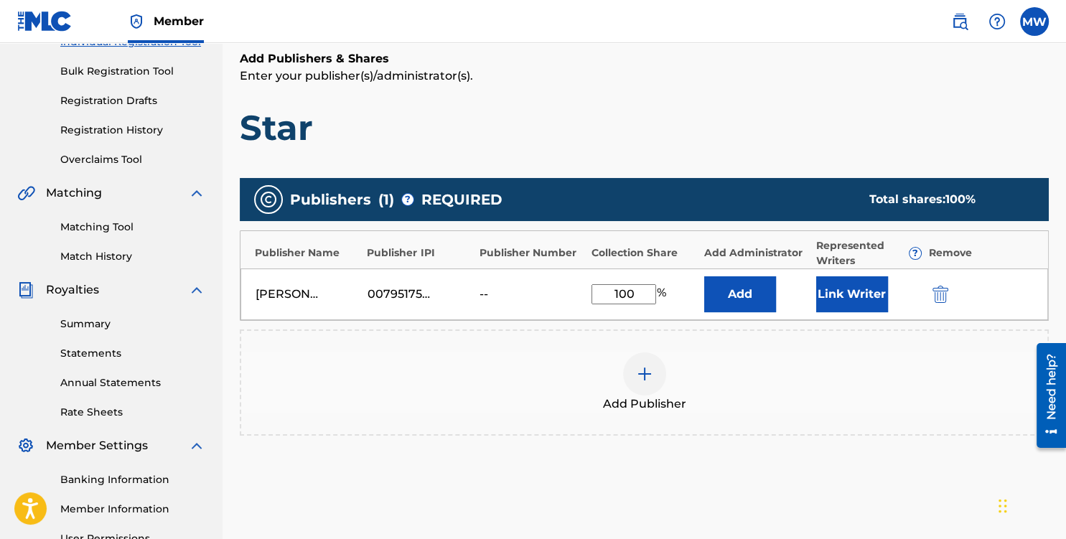
click at [855, 294] on button "Link Writer" at bounding box center [852, 294] width 72 height 36
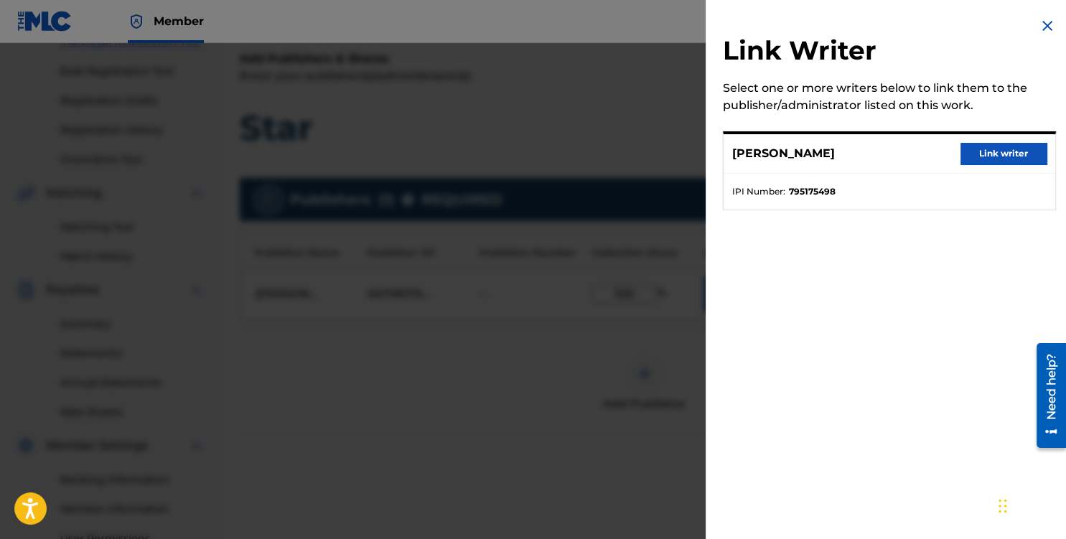
click at [995, 152] on button "Link writer" at bounding box center [1003, 154] width 86 height 22
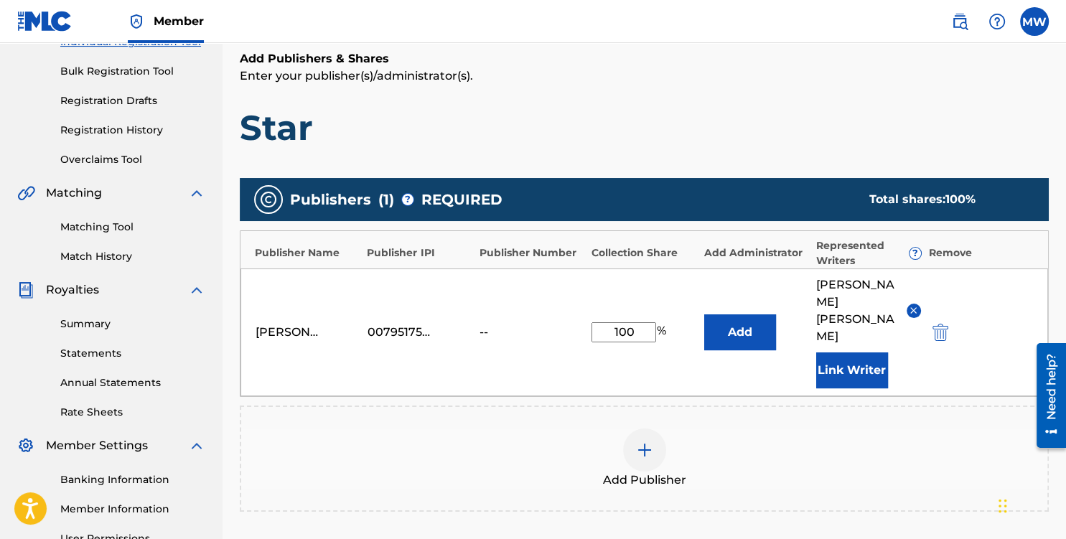
click at [735, 314] on button "Add" at bounding box center [740, 332] width 72 height 36
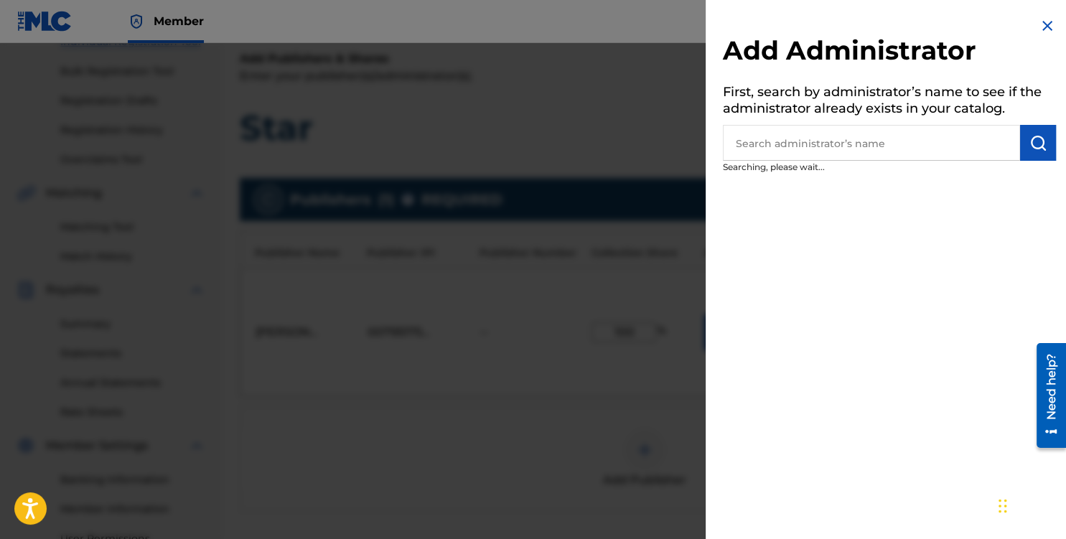
click at [832, 149] on input "text" at bounding box center [871, 143] width 297 height 36
type input "[PERSON_NAME]"
click at [1042, 132] on button "submit" at bounding box center [1038, 143] width 36 height 36
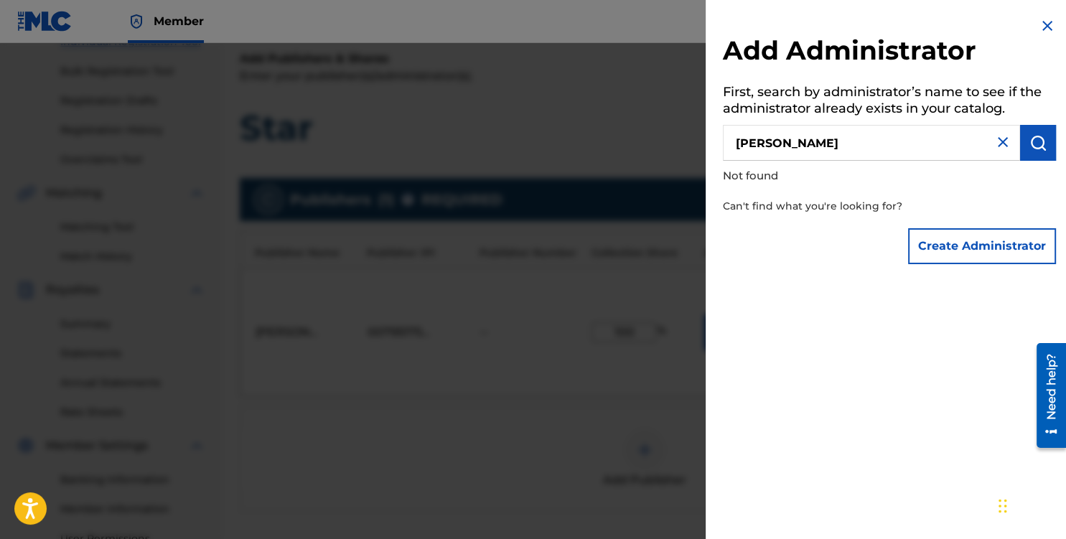
click at [964, 247] on button "Create Administrator" at bounding box center [982, 246] width 148 height 36
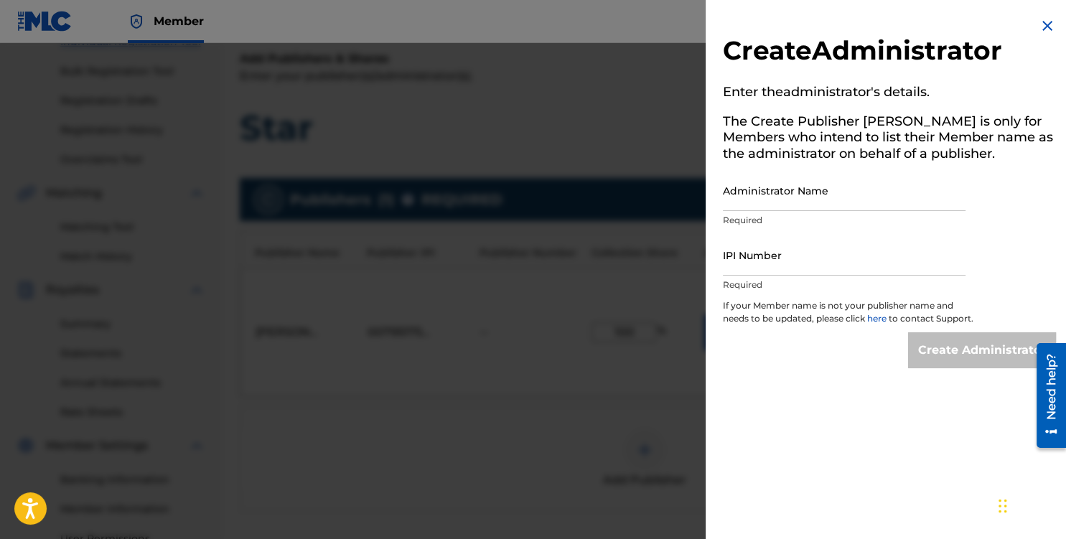
click at [1045, 27] on img at bounding box center [1046, 25] width 17 height 17
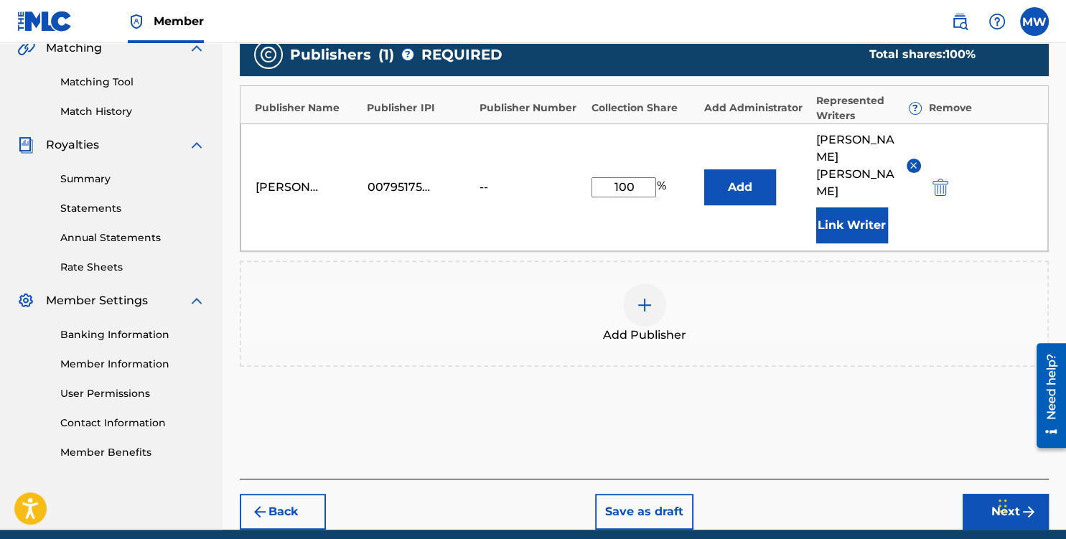
scroll to position [350, 0]
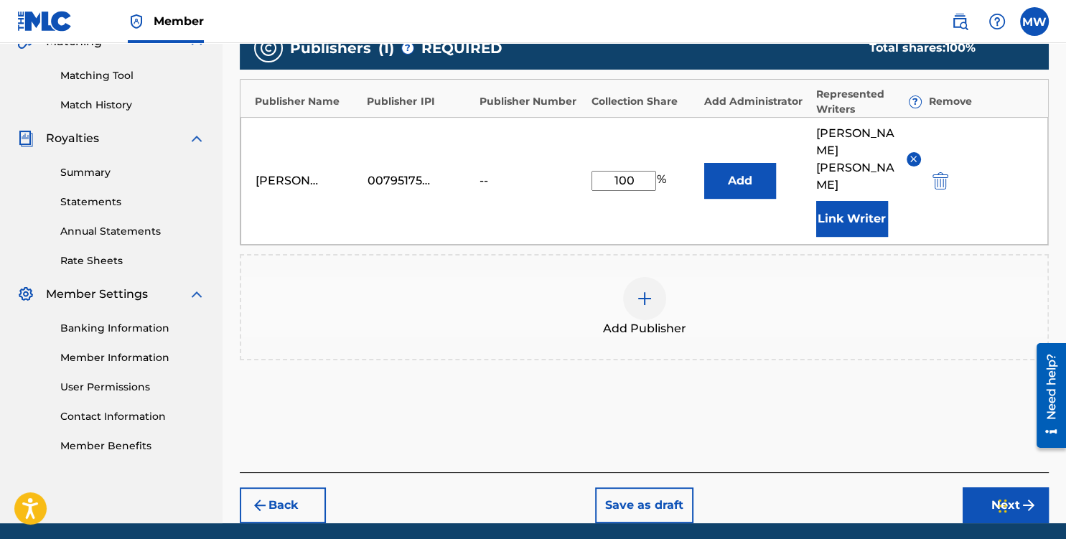
click at [1016, 487] on button "Next" at bounding box center [1005, 505] width 86 height 36
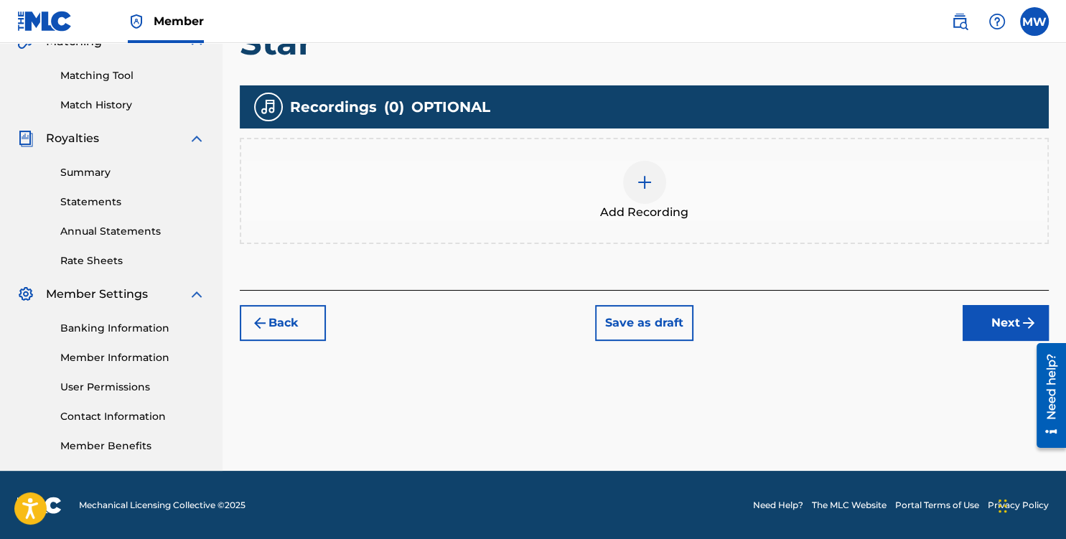
click at [641, 187] on img at bounding box center [644, 182] width 17 height 17
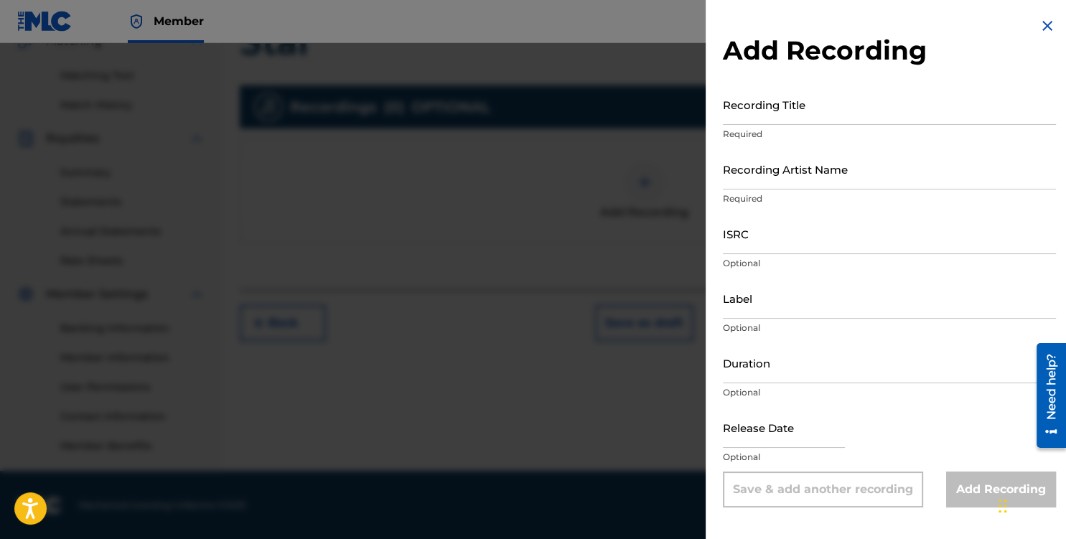
click at [781, 108] on input "Recording Title" at bounding box center [889, 104] width 333 height 41
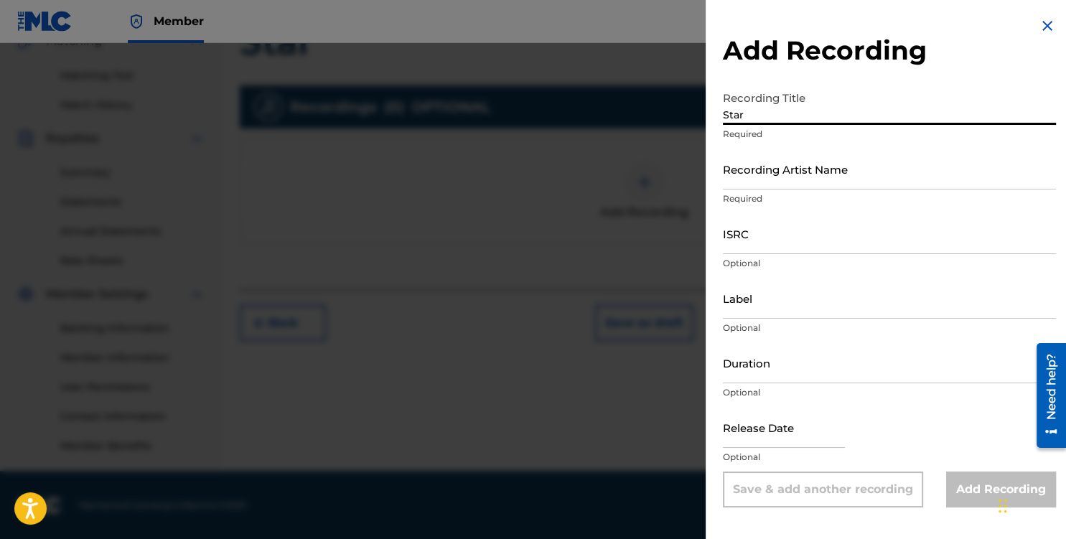
type input "Star"
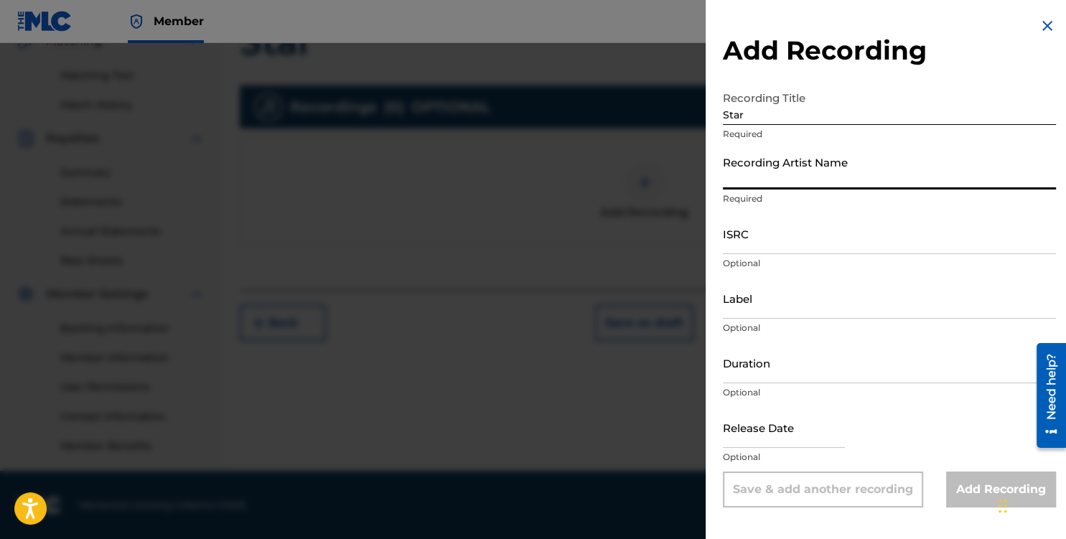
click at [765, 182] on input "Recording Artist Name" at bounding box center [889, 169] width 333 height 41
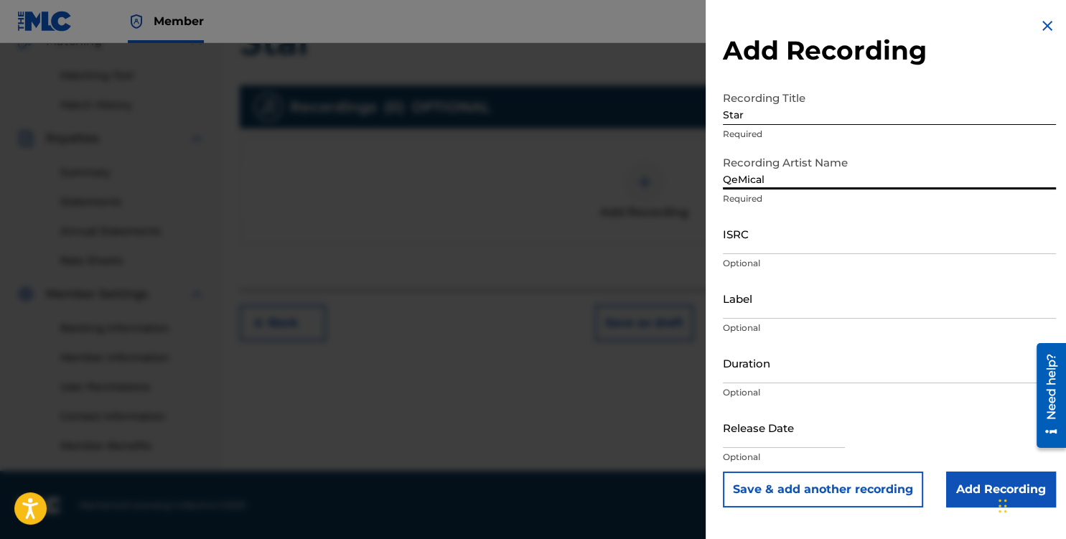
type input "QeMical"
click at [778, 234] on input "ISRC" at bounding box center [889, 233] width 333 height 41
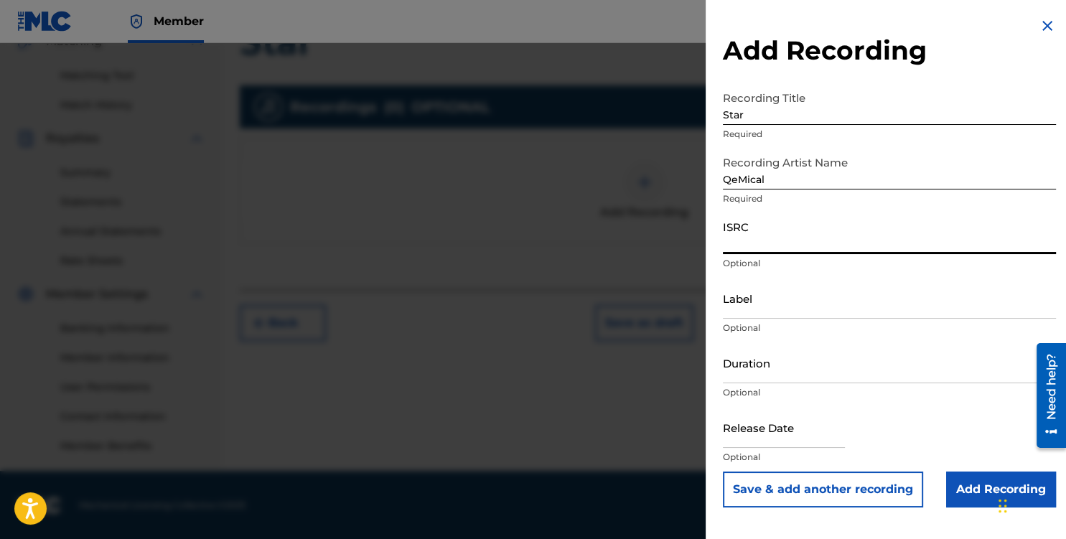
paste input "QZNWZ2375467"
type input "QZNWZ2375467"
click at [967, 494] on input "Add Recording" at bounding box center [1001, 489] width 110 height 36
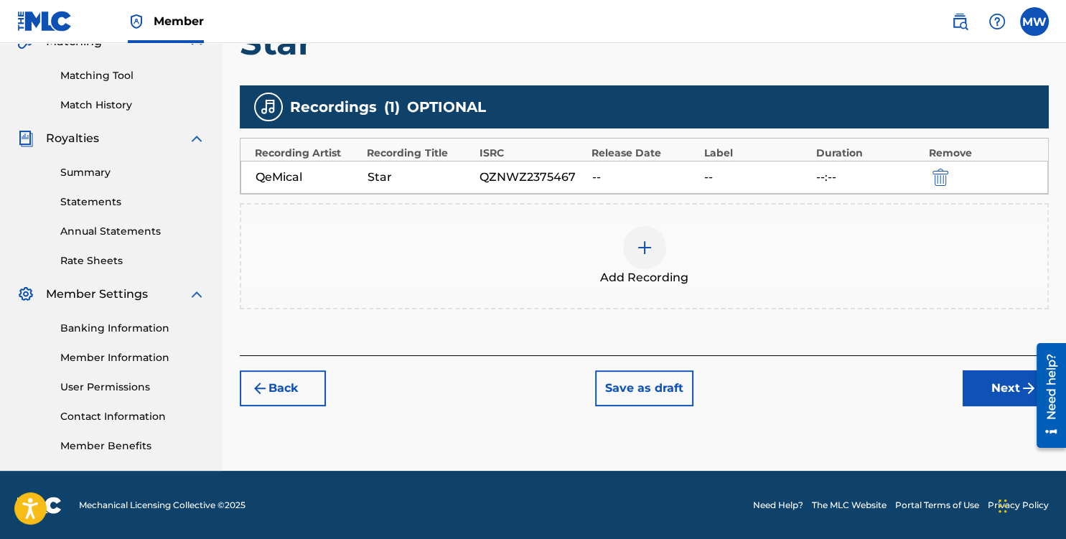
click at [989, 385] on button "Next" at bounding box center [1005, 388] width 86 height 36
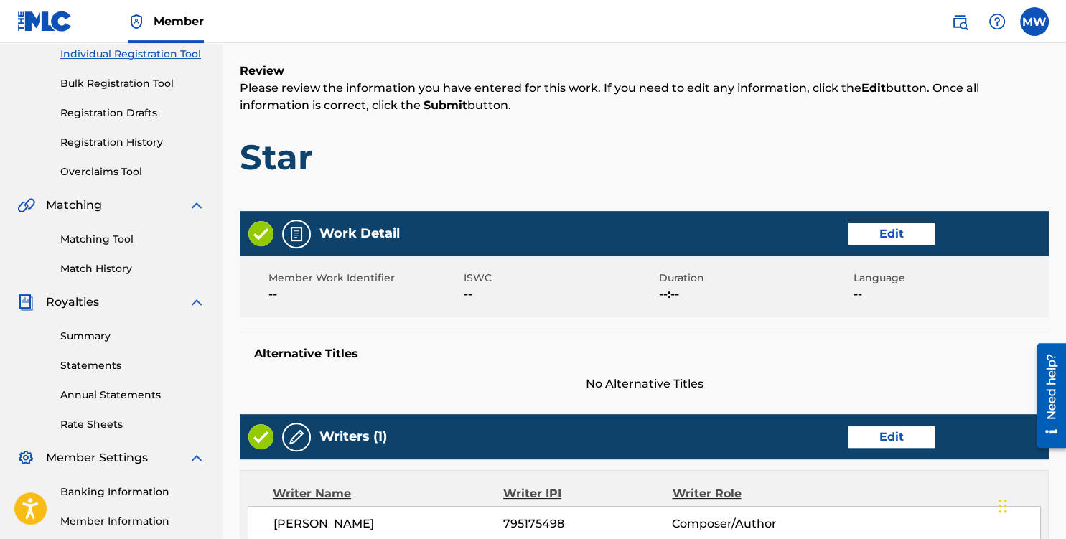
scroll to position [159, 0]
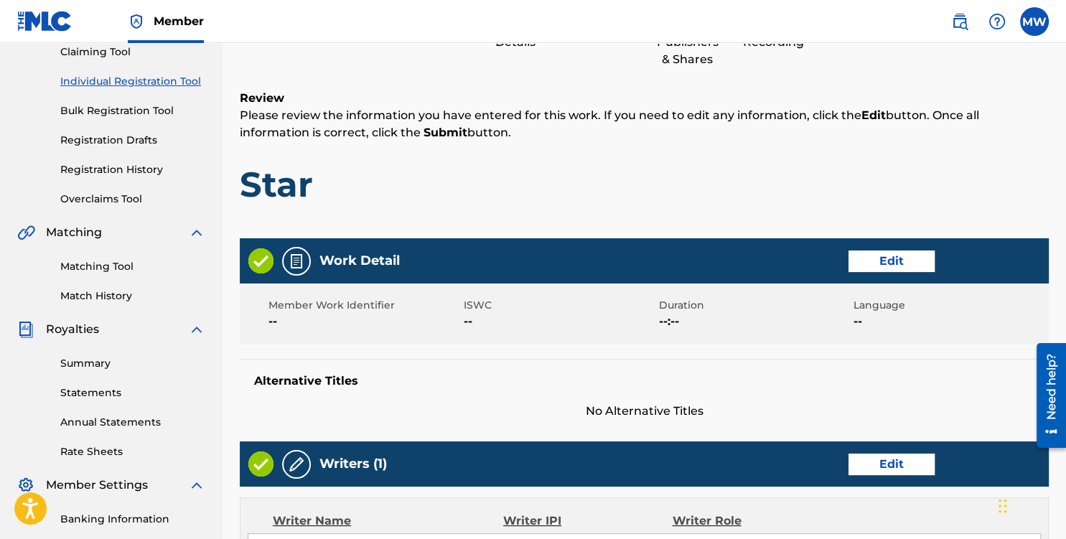
click at [865, 253] on button "Edit" at bounding box center [891, 261] width 86 height 22
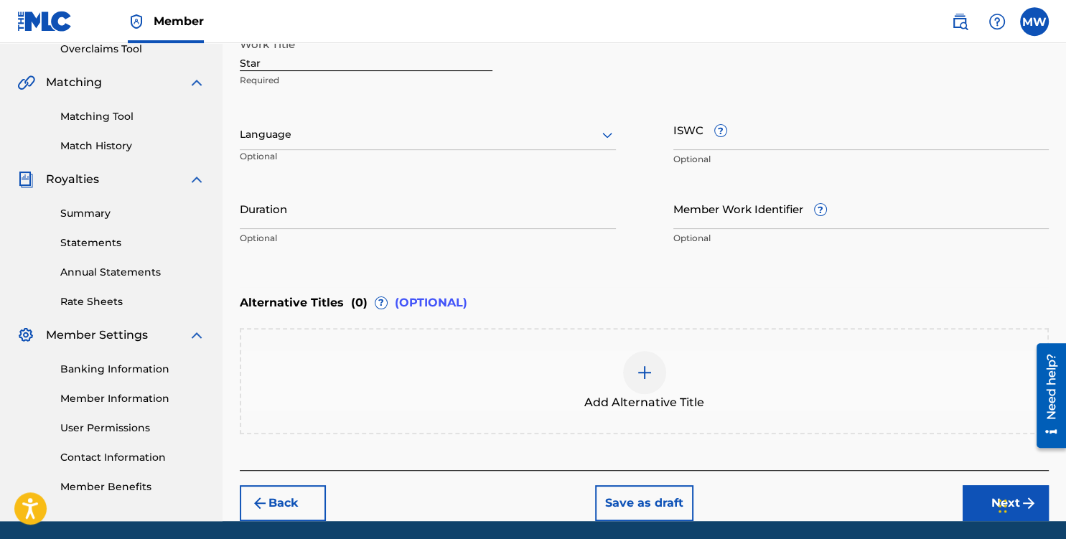
scroll to position [359, 0]
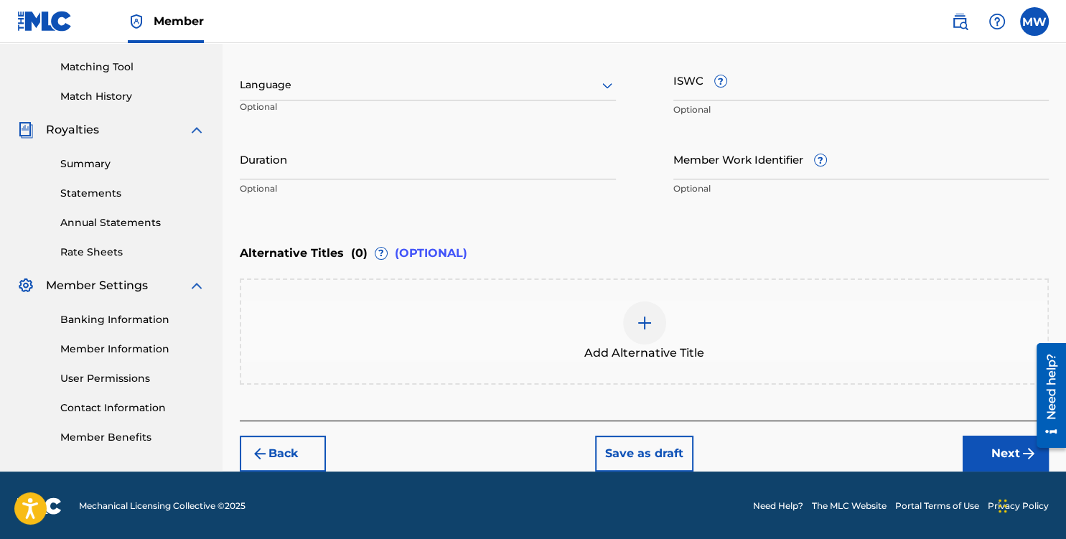
click at [998, 446] on button "Next" at bounding box center [1005, 454] width 86 height 36
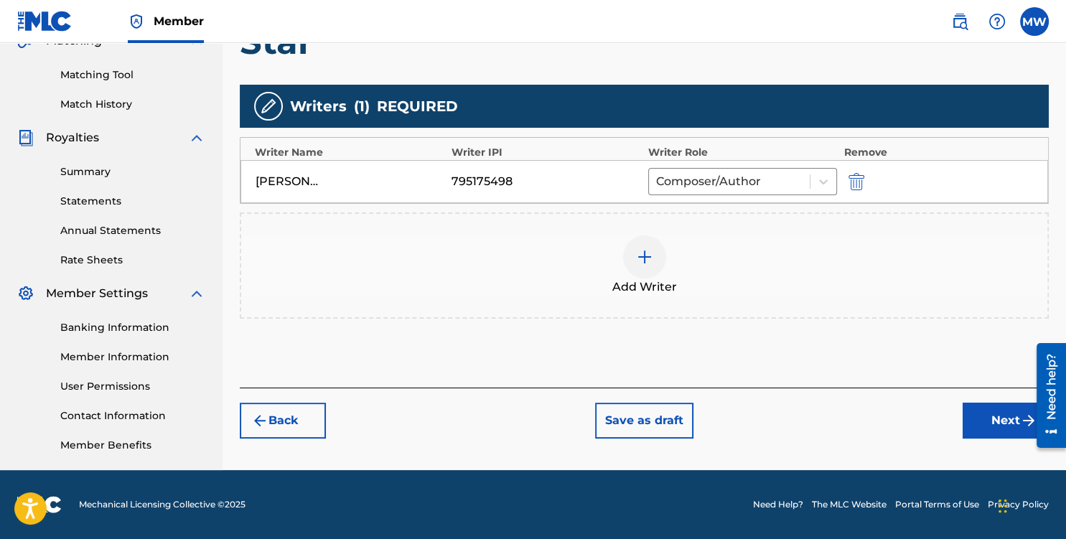
scroll to position [350, 0]
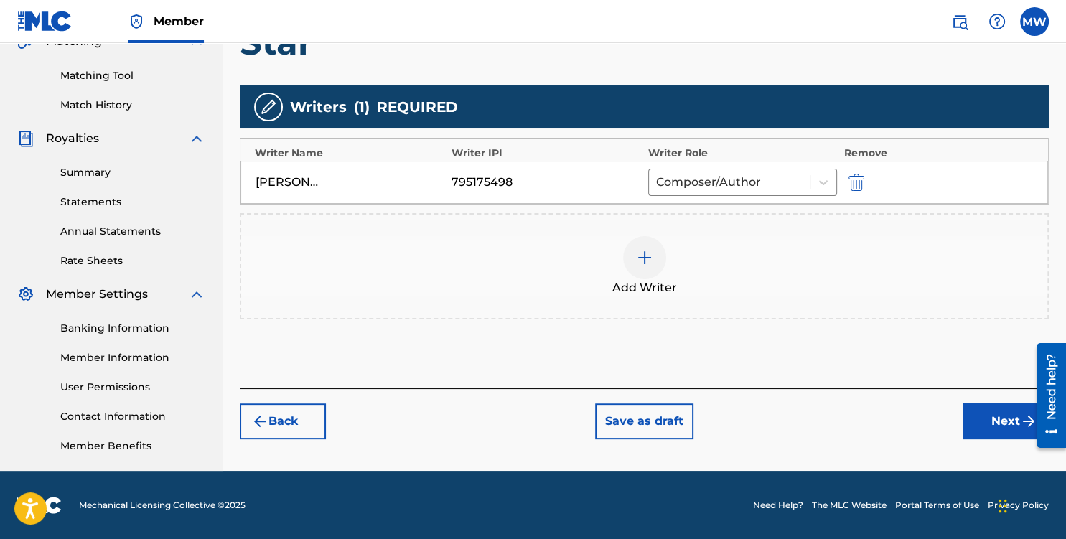
click at [999, 413] on button "Next" at bounding box center [1005, 421] width 86 height 36
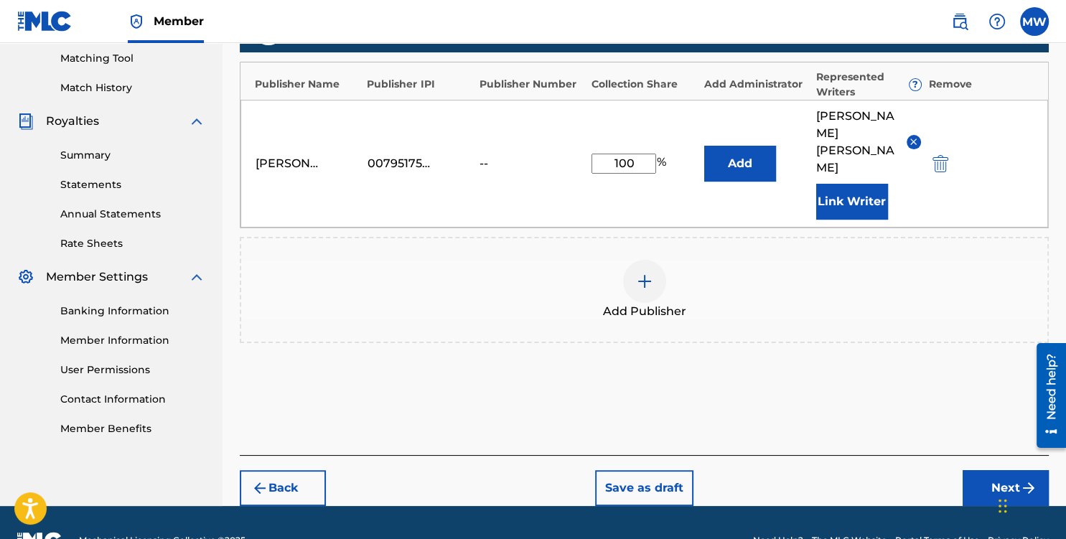
click at [1007, 470] on button "Next" at bounding box center [1005, 488] width 86 height 36
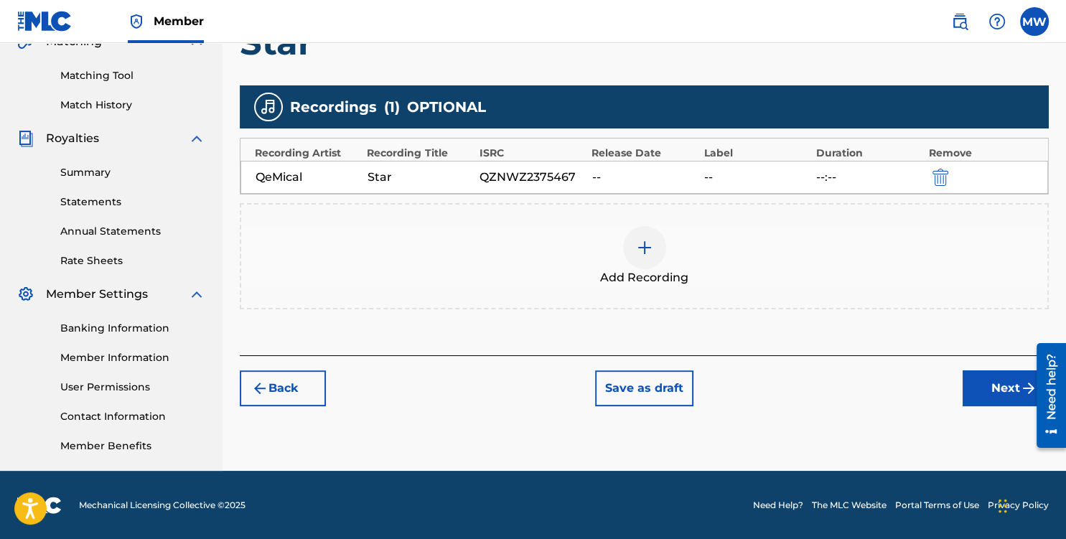
click at [1003, 387] on button "Next" at bounding box center [1005, 388] width 86 height 36
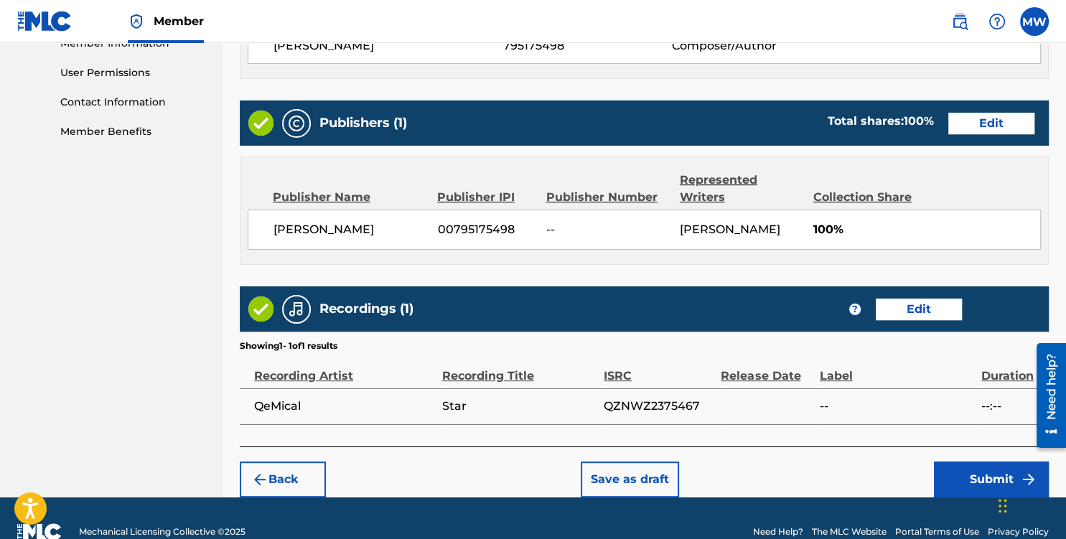
scroll to position [690, 0]
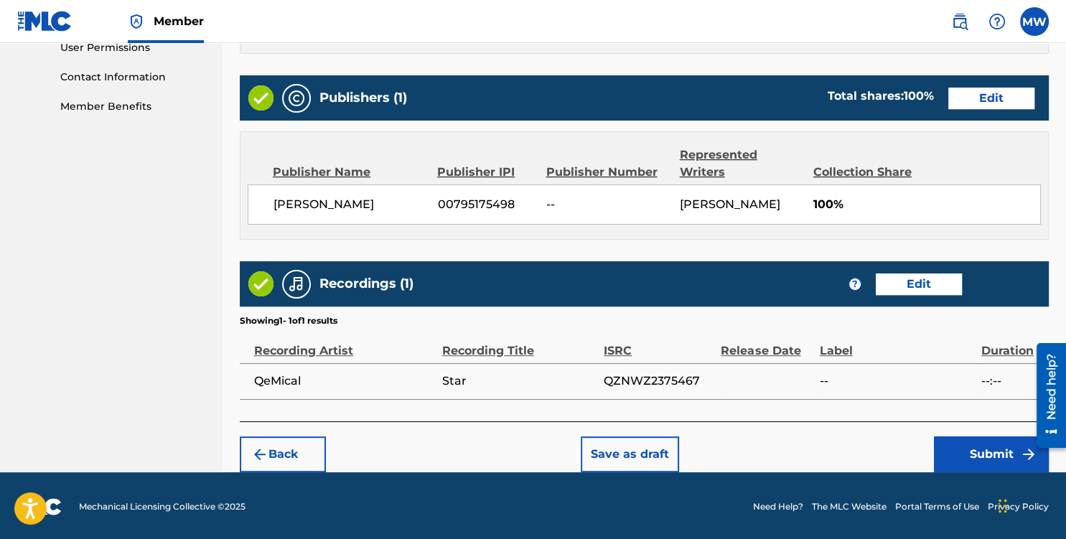
click at [992, 449] on button "Submit" at bounding box center [990, 454] width 115 height 36
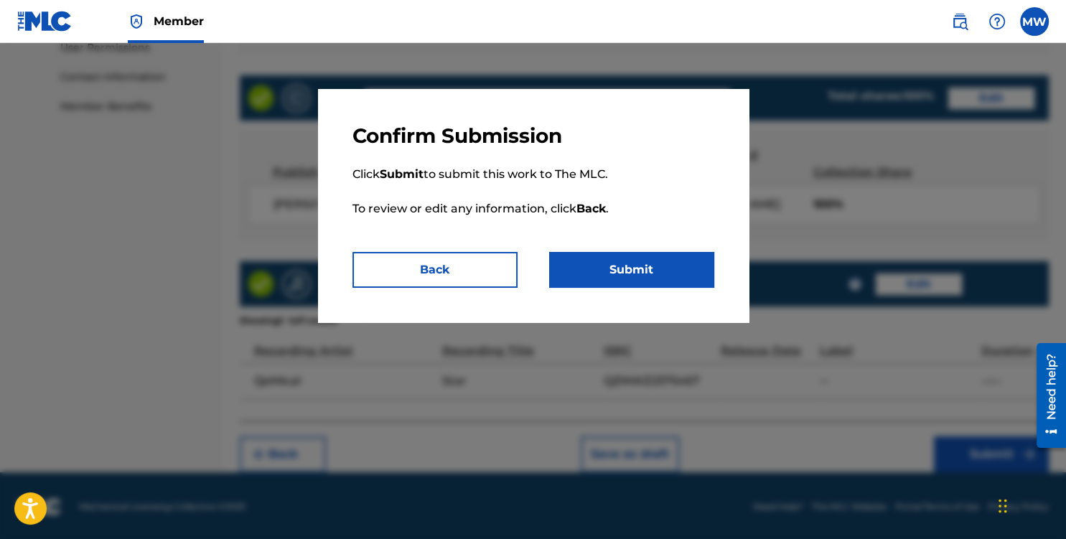
click at [619, 272] on button "Submit" at bounding box center [631, 270] width 165 height 36
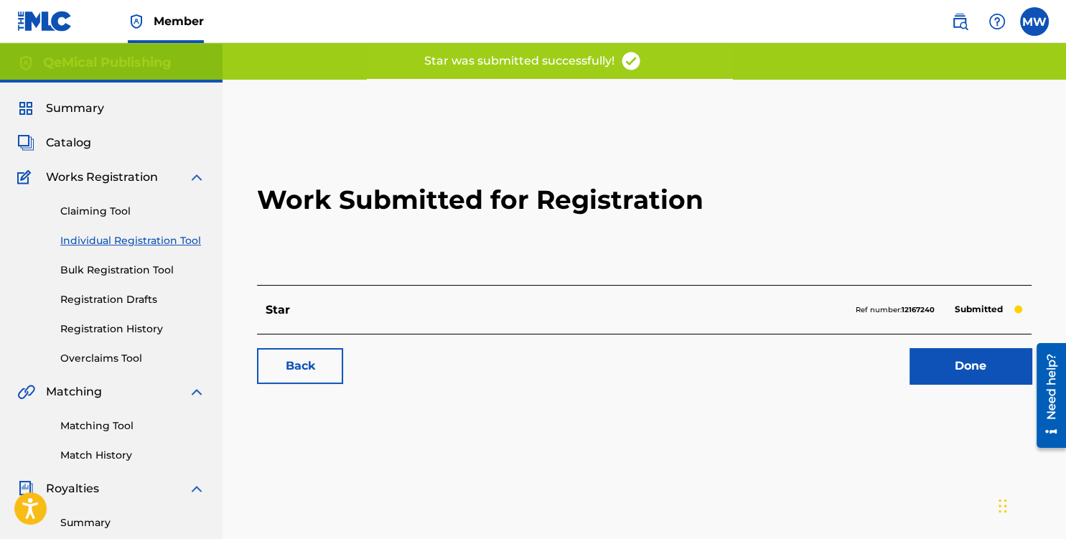
click at [977, 369] on link "Done" at bounding box center [970, 366] width 122 height 36
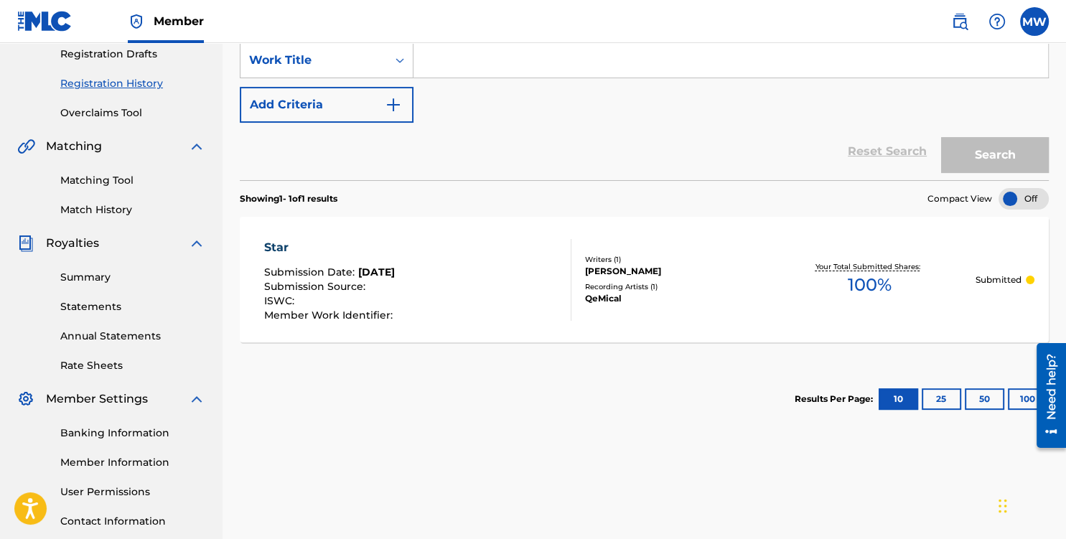
scroll to position [303, 0]
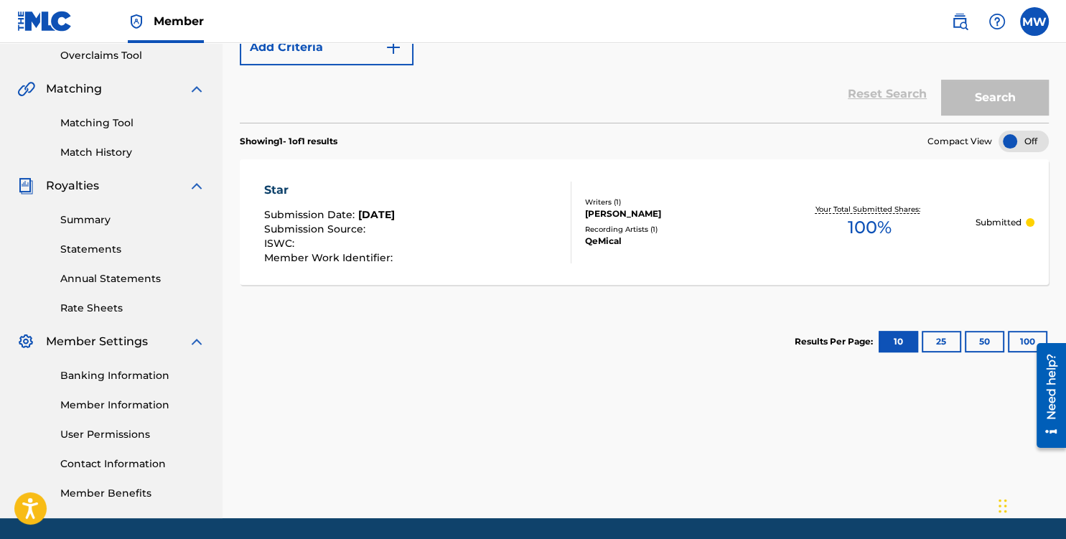
click at [126, 376] on link "Banking Information" at bounding box center [132, 375] width 145 height 15
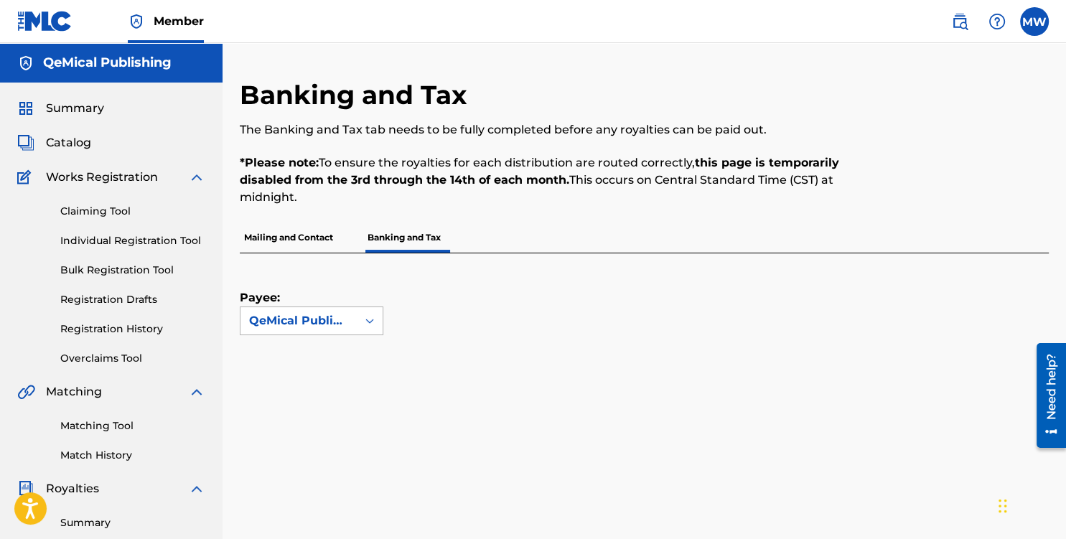
click at [365, 319] on icon at bounding box center [369, 321] width 14 height 14
click at [406, 306] on div "Payee: Use Up and Down to choose options, press Enter to select the currently f…" at bounding box center [627, 294] width 774 height 82
click at [75, 140] on span "Catalog" at bounding box center [68, 142] width 45 height 17
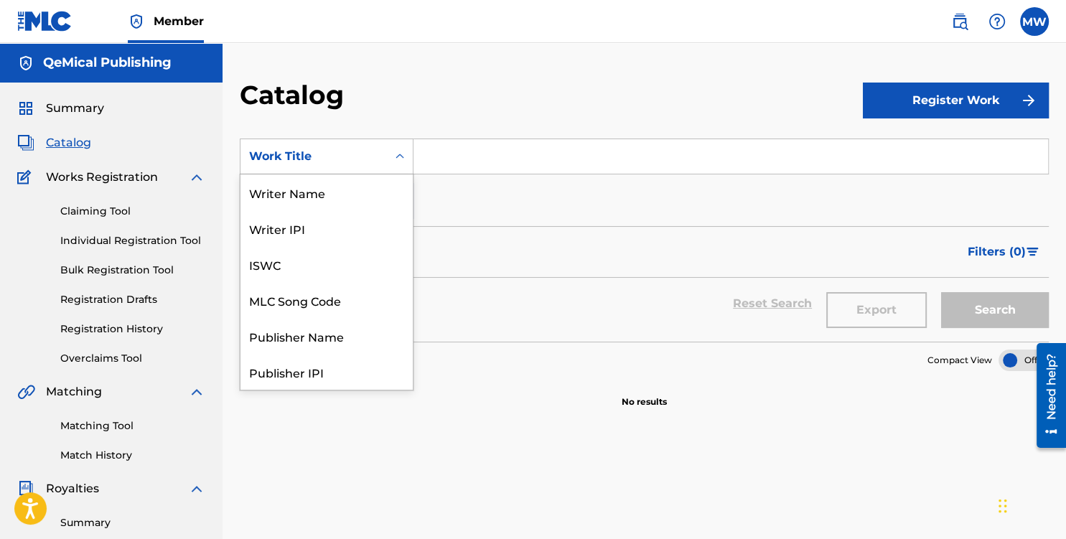
click at [400, 157] on icon "Search Form" at bounding box center [399, 156] width 14 height 14
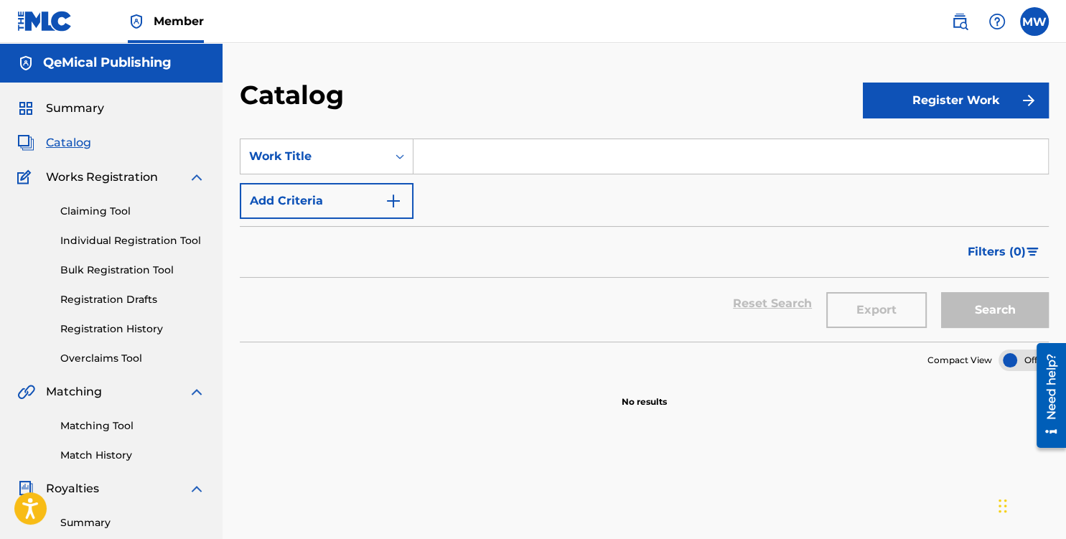
click at [491, 192] on div "SearchWithCriteriad347fe35-8492-49e4-a61c-2006b24796af Work Title Add Criteria" at bounding box center [644, 178] width 809 height 80
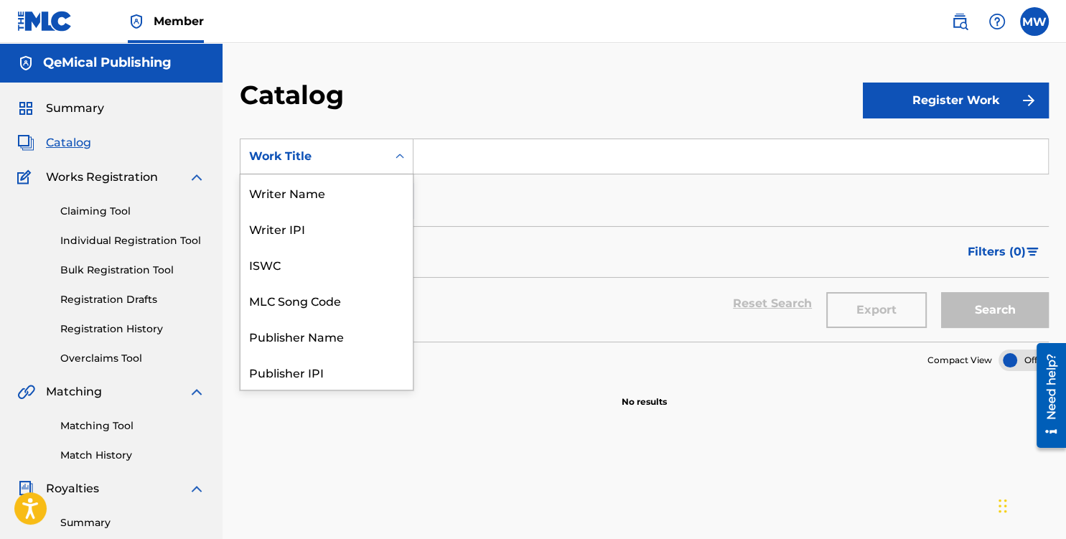
click at [384, 157] on div "Work Title" at bounding box center [313, 156] width 146 height 27
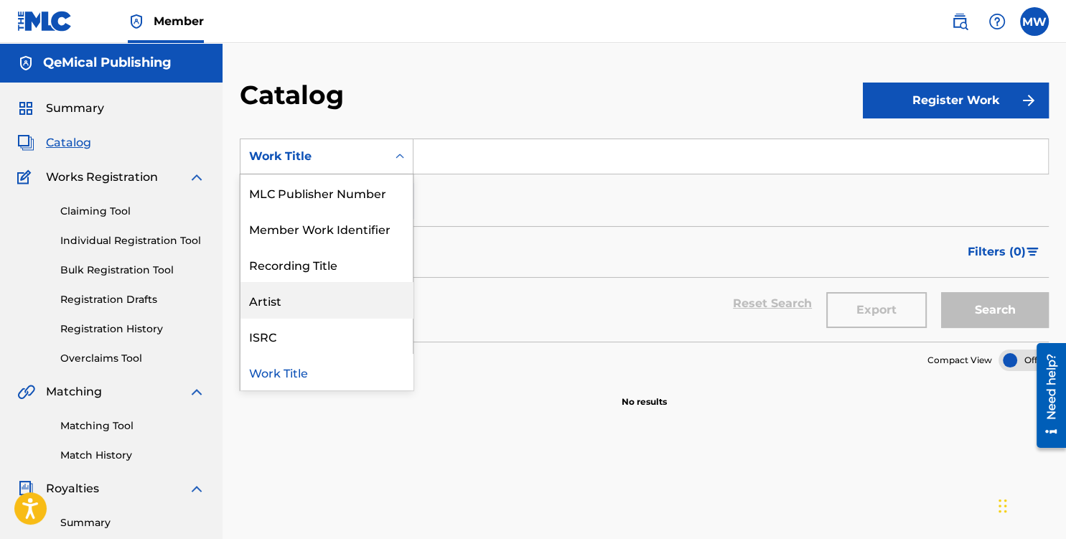
click at [301, 301] on div "Artist" at bounding box center [326, 300] width 172 height 36
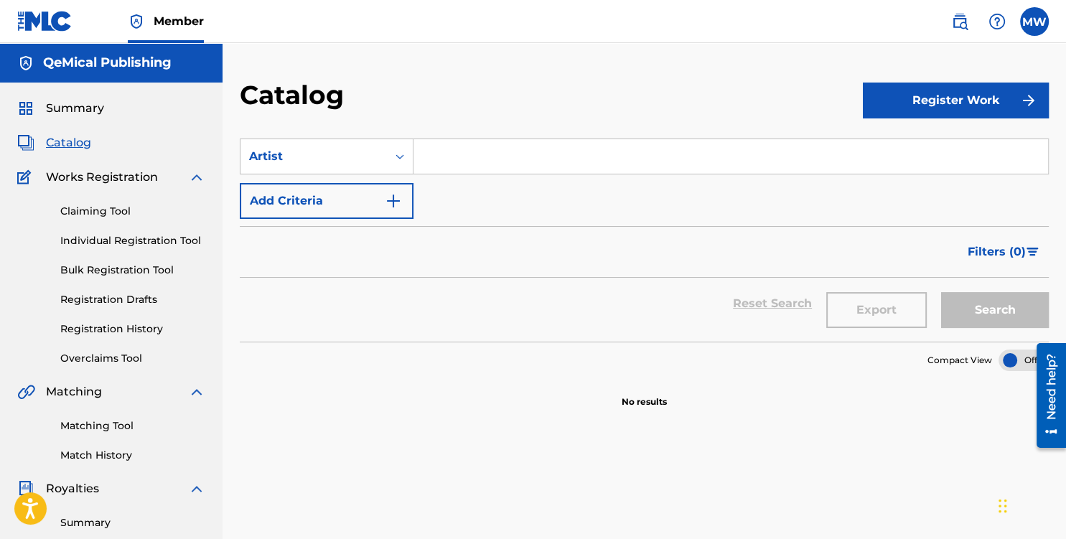
click at [443, 156] on input "Search Form" at bounding box center [730, 156] width 634 height 34
click at [389, 154] on div "Search Form" at bounding box center [400, 157] width 26 height 26
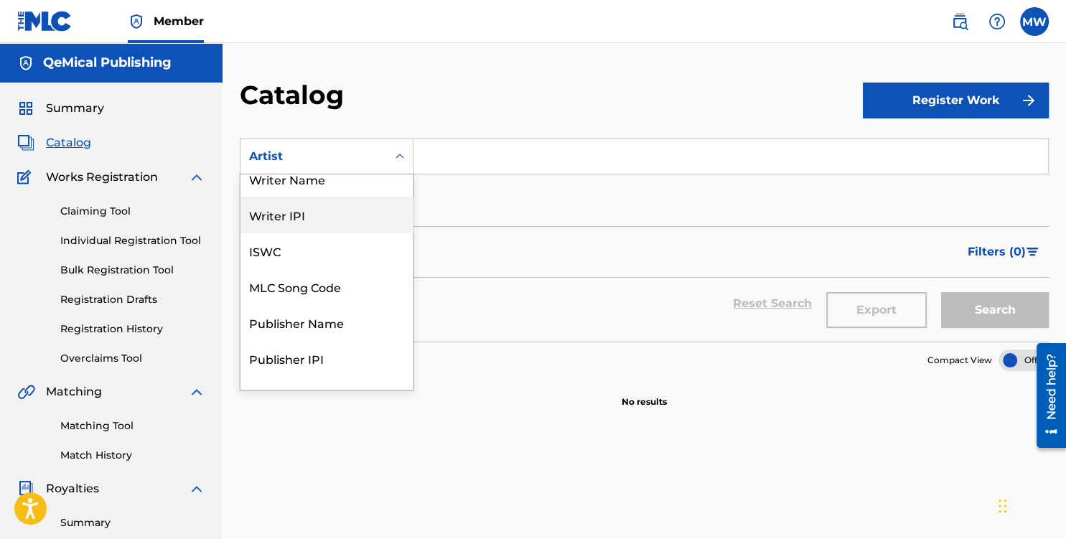
scroll to position [0, 0]
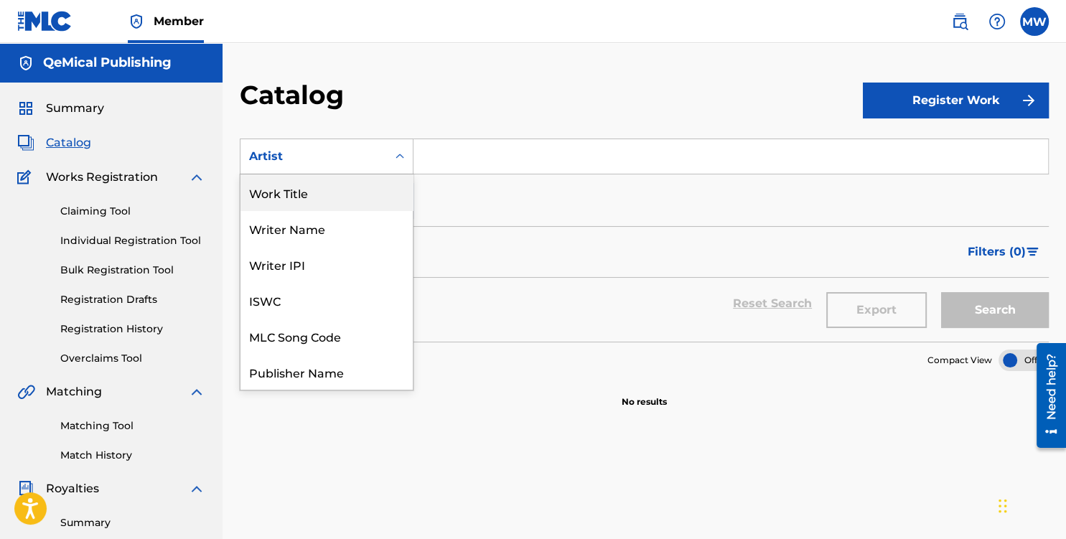
click at [359, 206] on div "Work Title" at bounding box center [326, 192] width 172 height 36
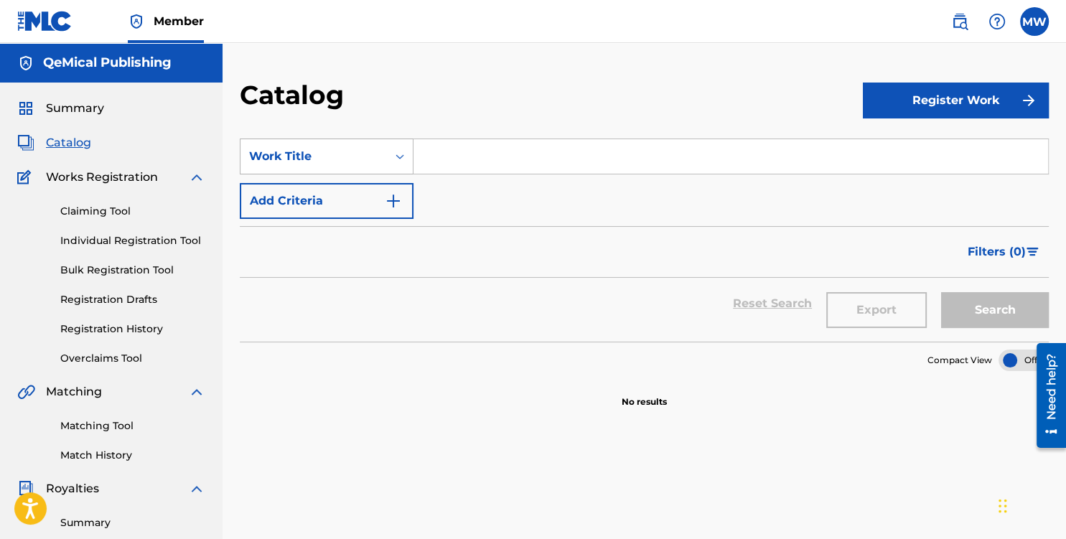
click at [393, 159] on icon "Search Form" at bounding box center [399, 156] width 14 height 14
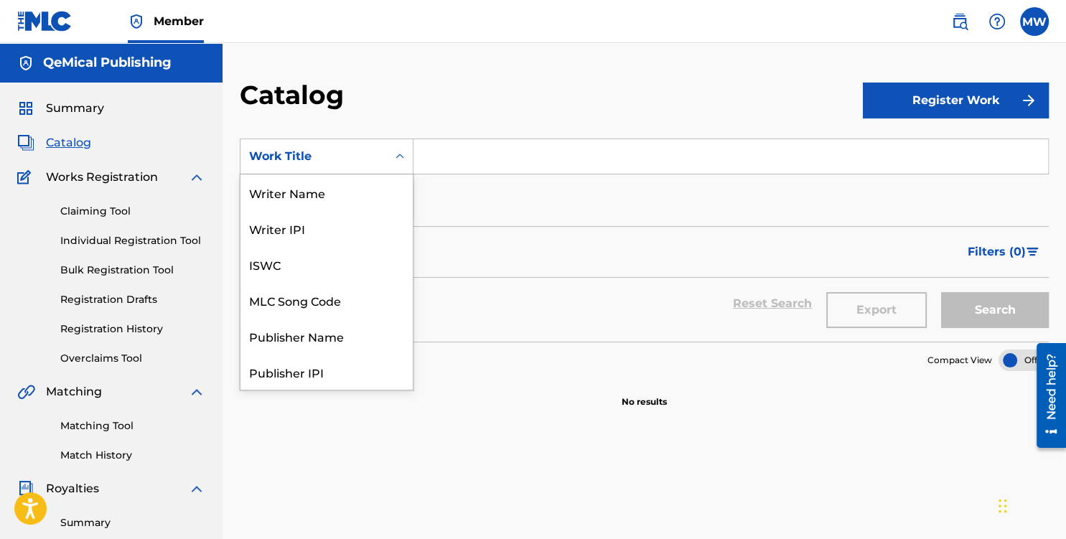
scroll to position [215, 0]
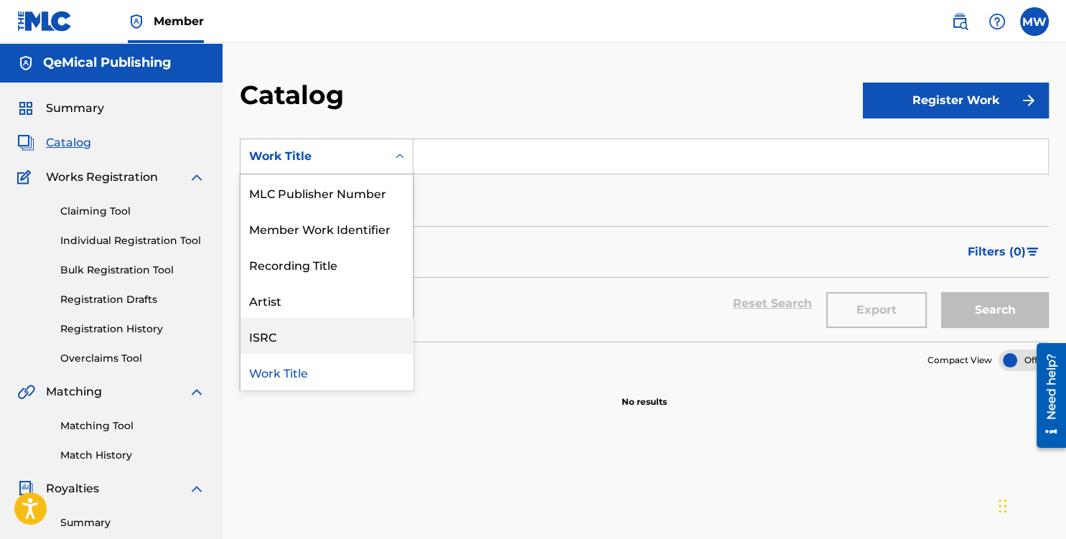
click at [300, 332] on div "ISRC" at bounding box center [326, 336] width 172 height 36
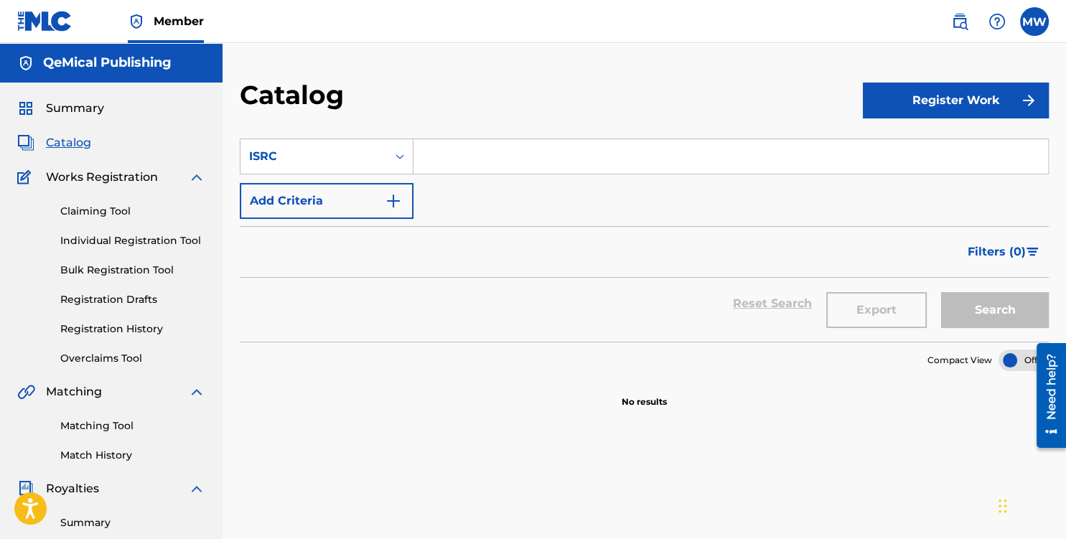
click at [484, 153] on input "Search Form" at bounding box center [730, 156] width 634 height 34
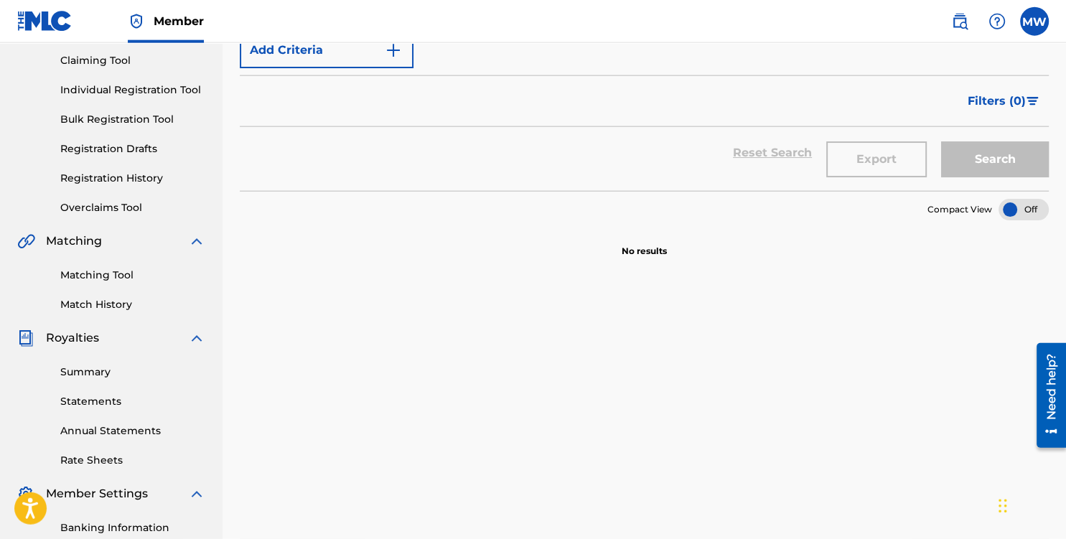
scroll to position [151, 0]
click at [95, 371] on link "Summary" at bounding box center [132, 371] width 145 height 15
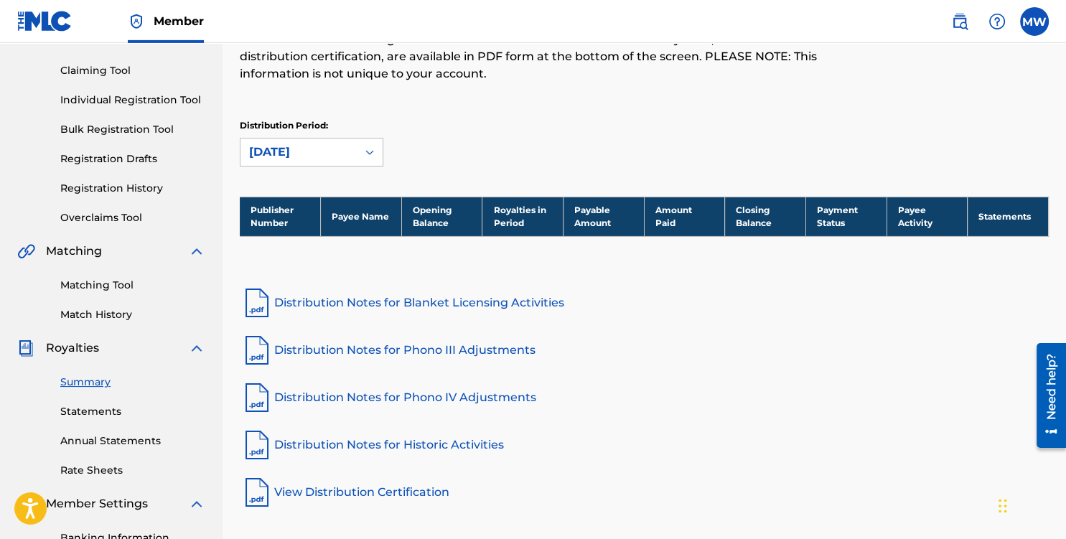
scroll to position [151, 0]
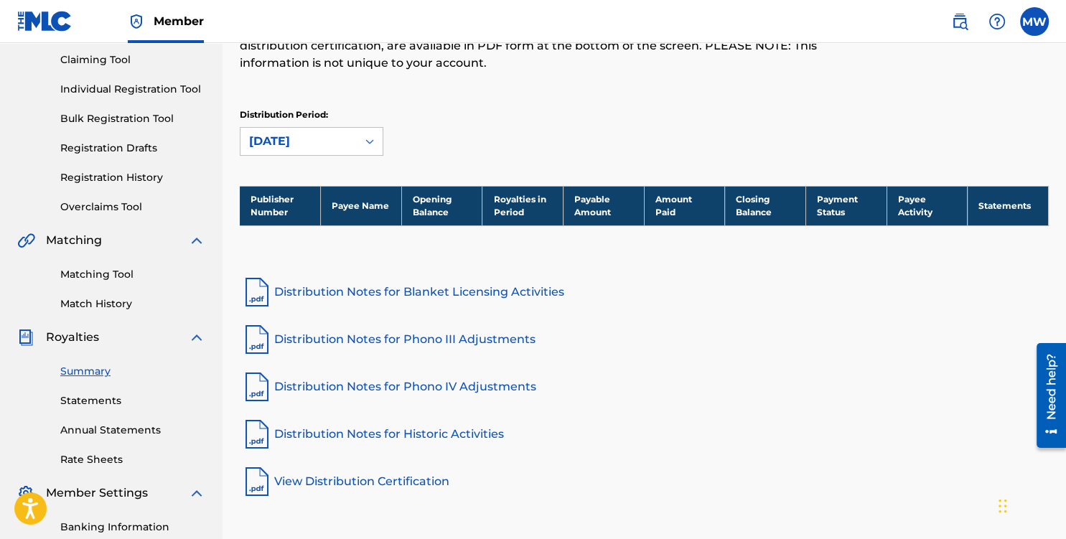
click at [98, 400] on link "Statements" at bounding box center [132, 400] width 145 height 15
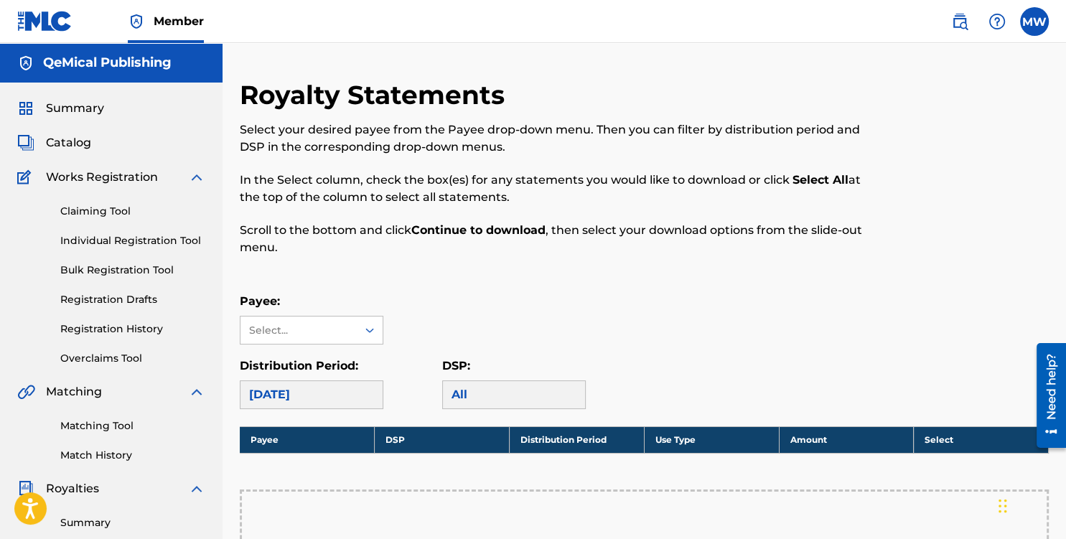
click at [98, 211] on link "Claiming Tool" at bounding box center [132, 211] width 145 height 15
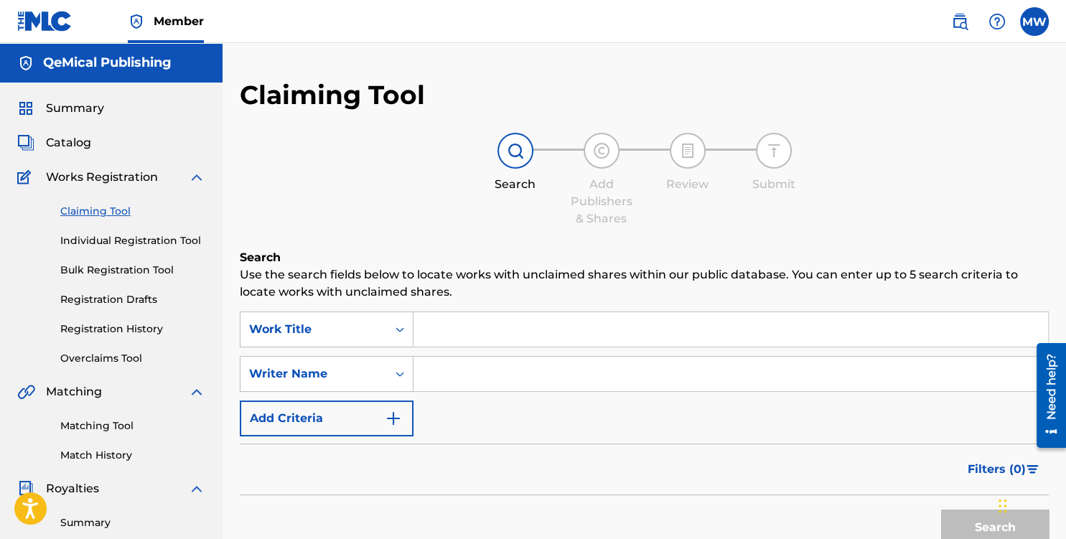
click at [70, 110] on span "Summary" at bounding box center [75, 108] width 58 height 17
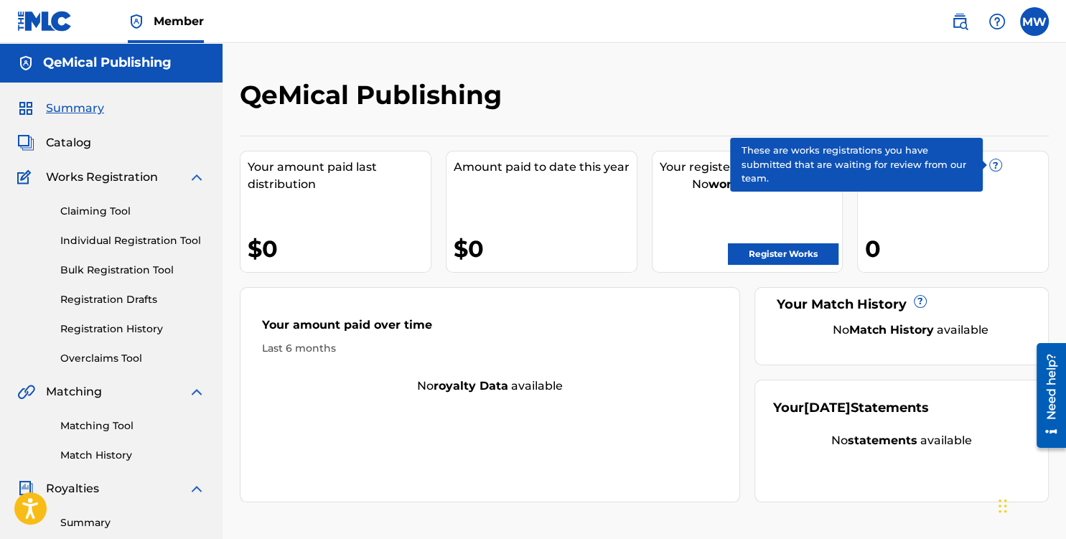
click at [999, 164] on span "?" at bounding box center [994, 164] width 11 height 11
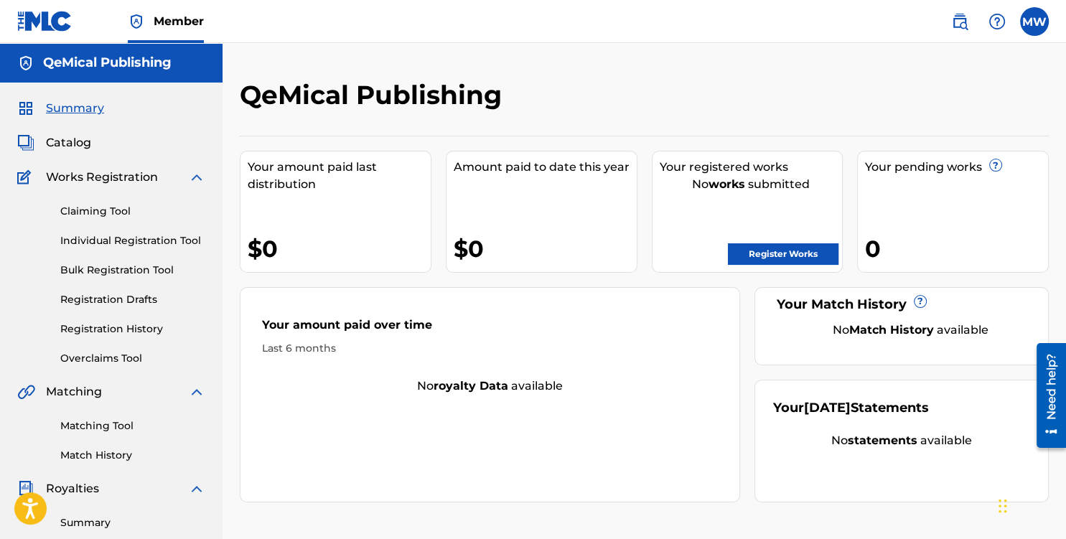
click at [778, 244] on link "Register Works" at bounding box center [783, 254] width 110 height 22
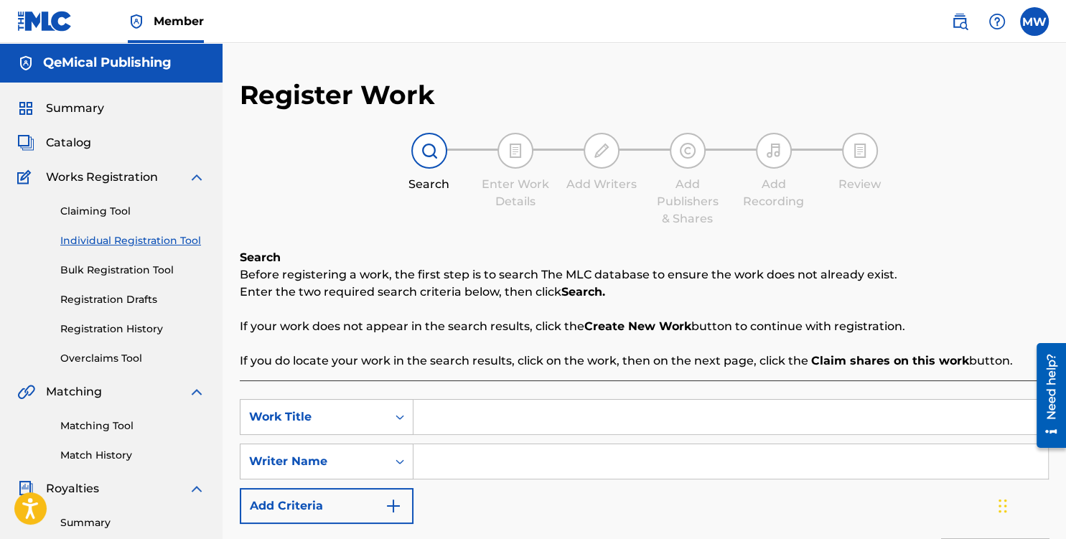
click at [151, 266] on link "Bulk Registration Tool" at bounding box center [132, 270] width 145 height 15
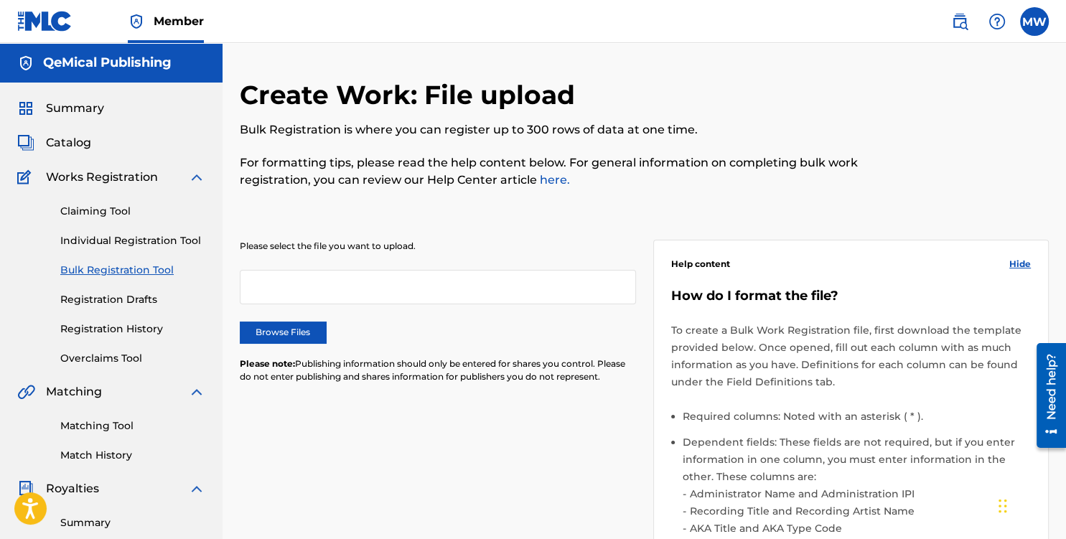
click at [121, 305] on link "Registration Drafts" at bounding box center [132, 299] width 145 height 15
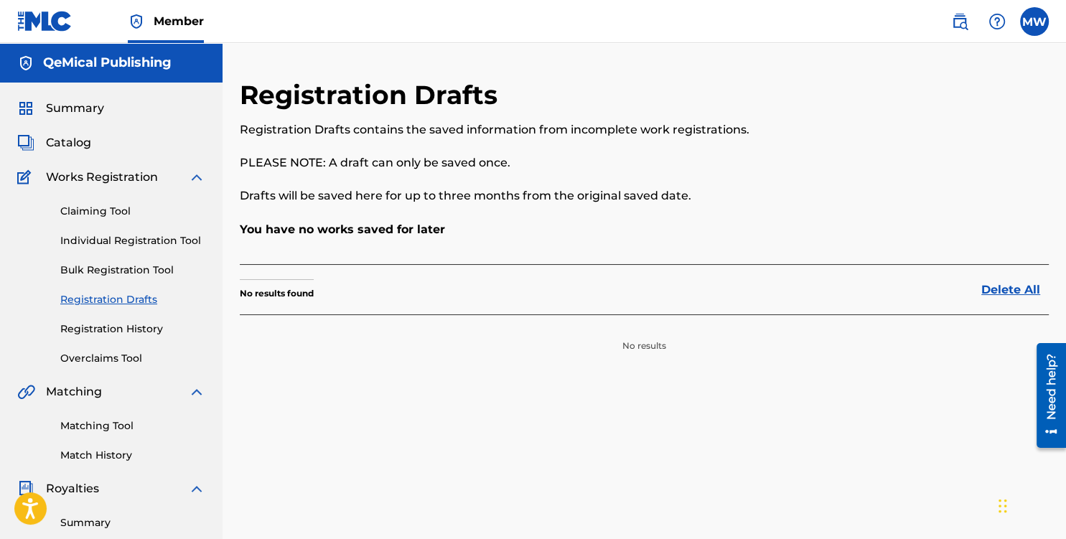
click at [126, 329] on link "Registration History" at bounding box center [132, 328] width 145 height 15
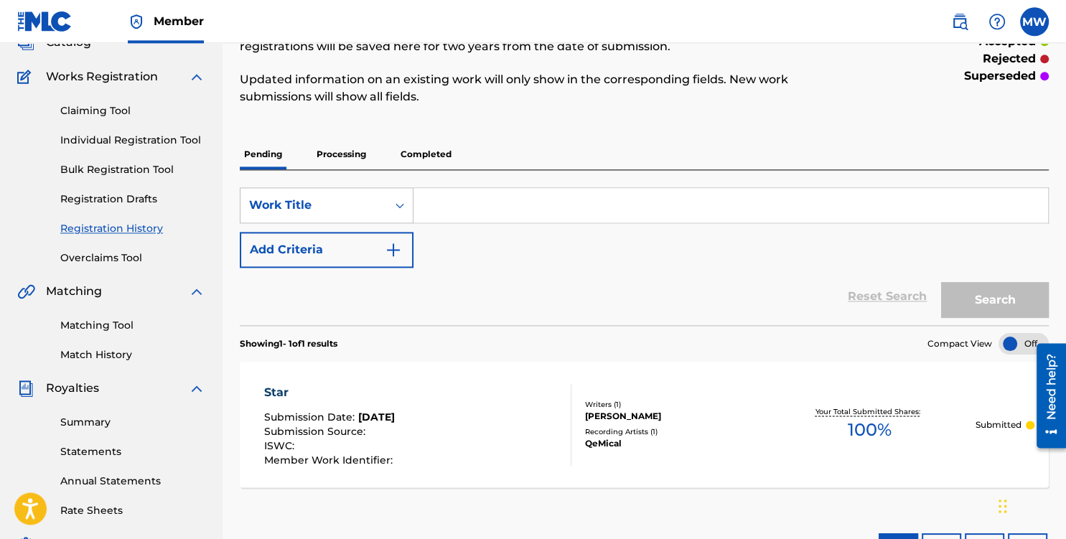
scroll to position [75, 0]
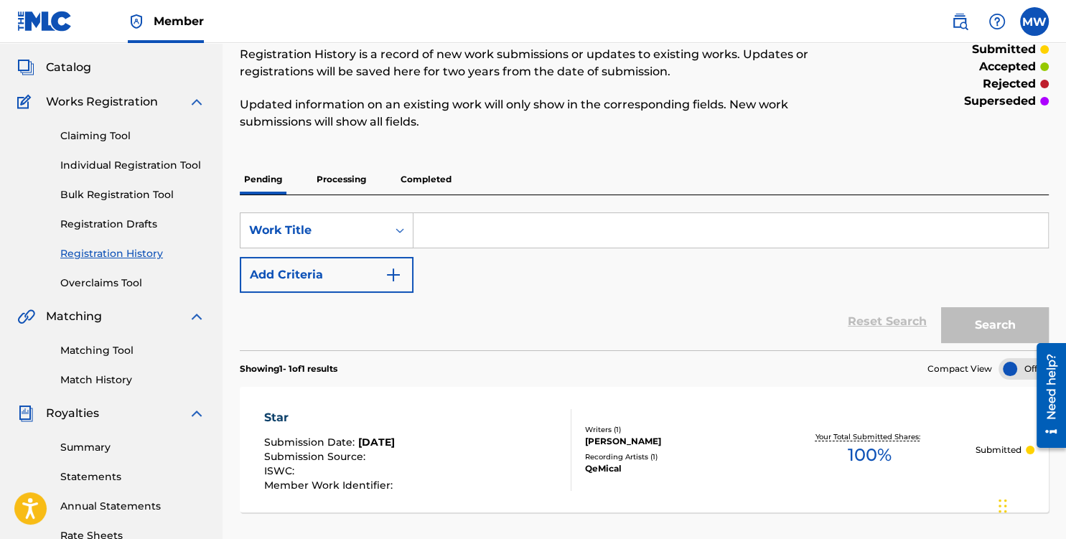
click at [348, 182] on p "Processing" at bounding box center [341, 179] width 58 height 30
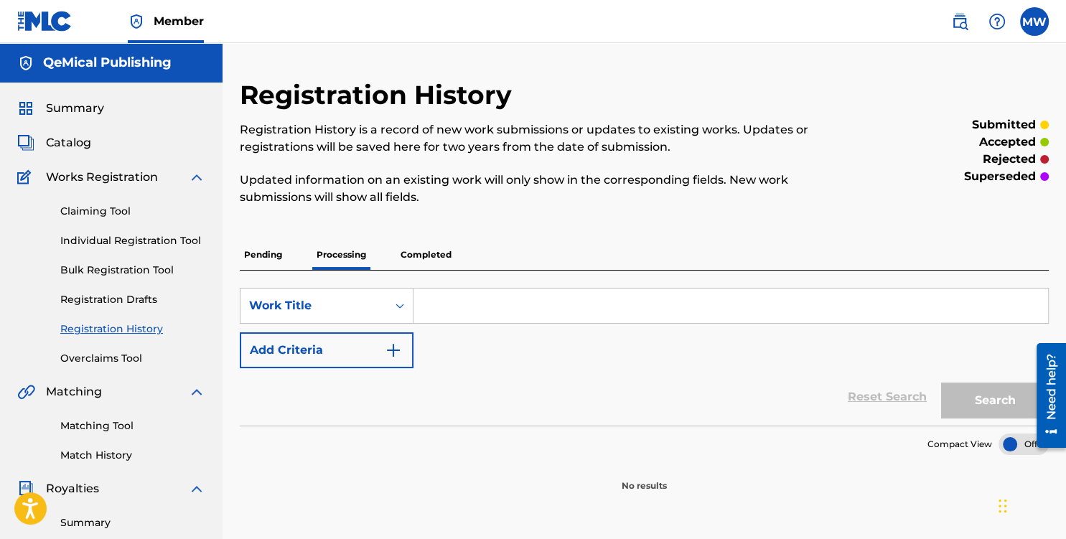
click at [263, 250] on p "Pending" at bounding box center [263, 255] width 47 height 30
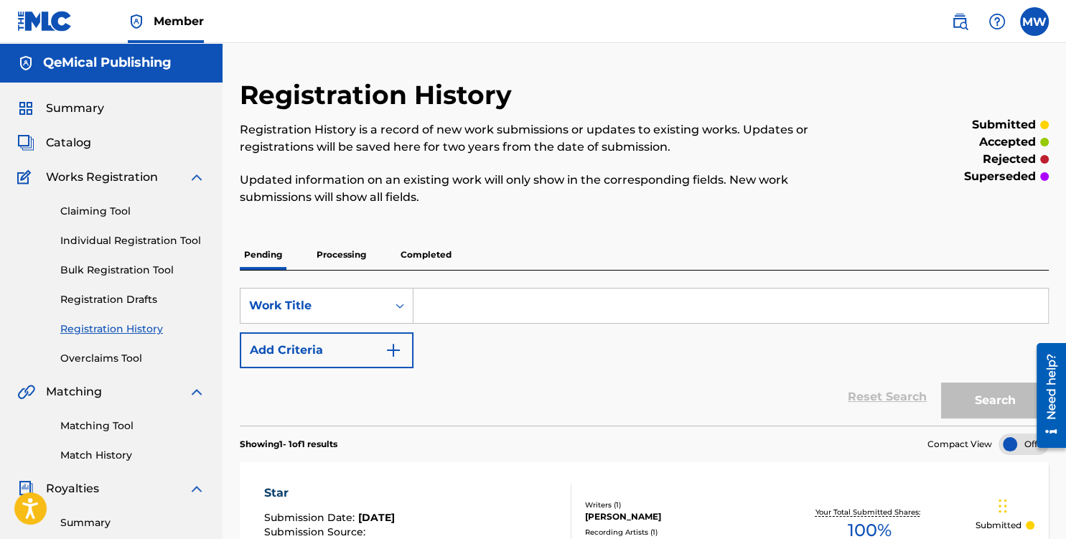
click at [114, 241] on link "Individual Registration Tool" at bounding box center [132, 240] width 145 height 15
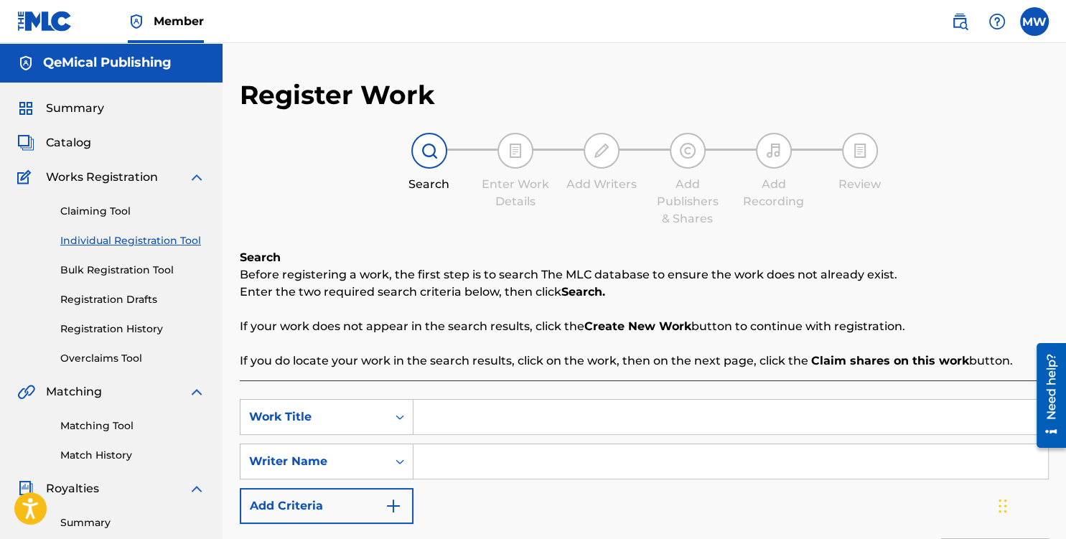
click at [490, 423] on input "Search Form" at bounding box center [730, 417] width 634 height 34
